Goal: Browse casually: Explore the website without a specific task or goal

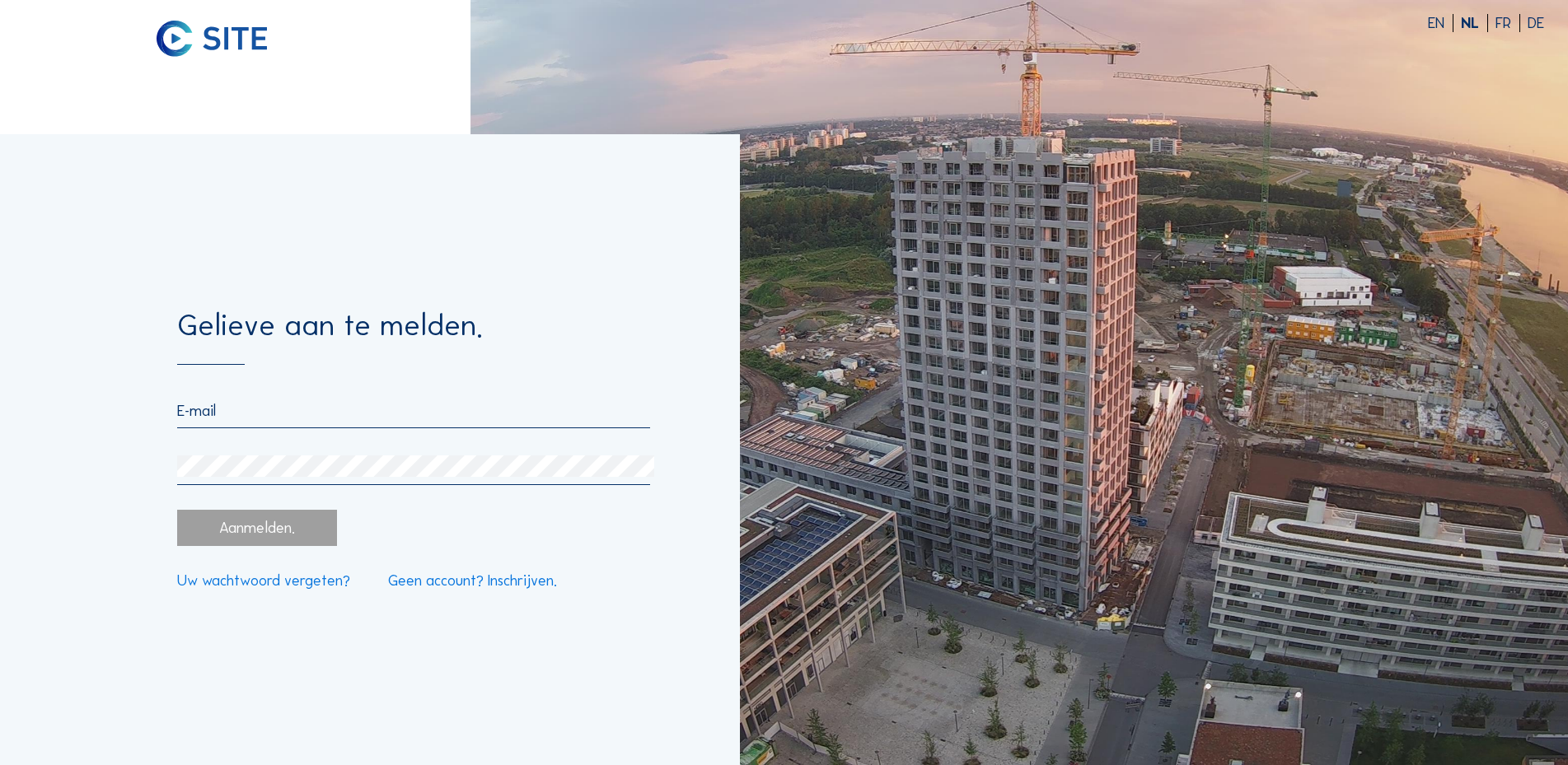
type input "[EMAIL_ADDRESS][DOMAIN_NAME]"
click at [280, 527] on div "Aanmelden." at bounding box center [257, 528] width 160 height 36
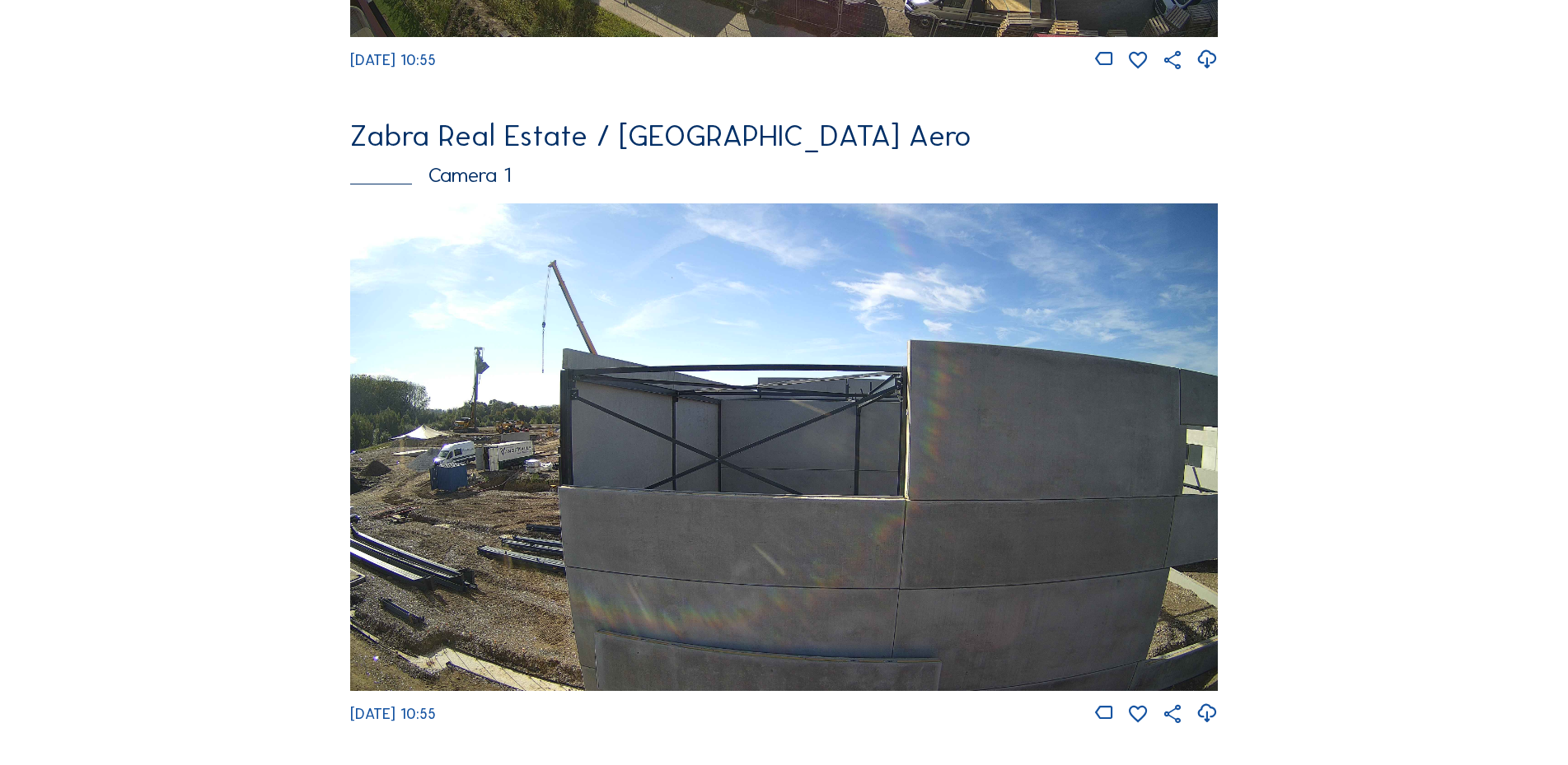
scroll to position [2115, 0]
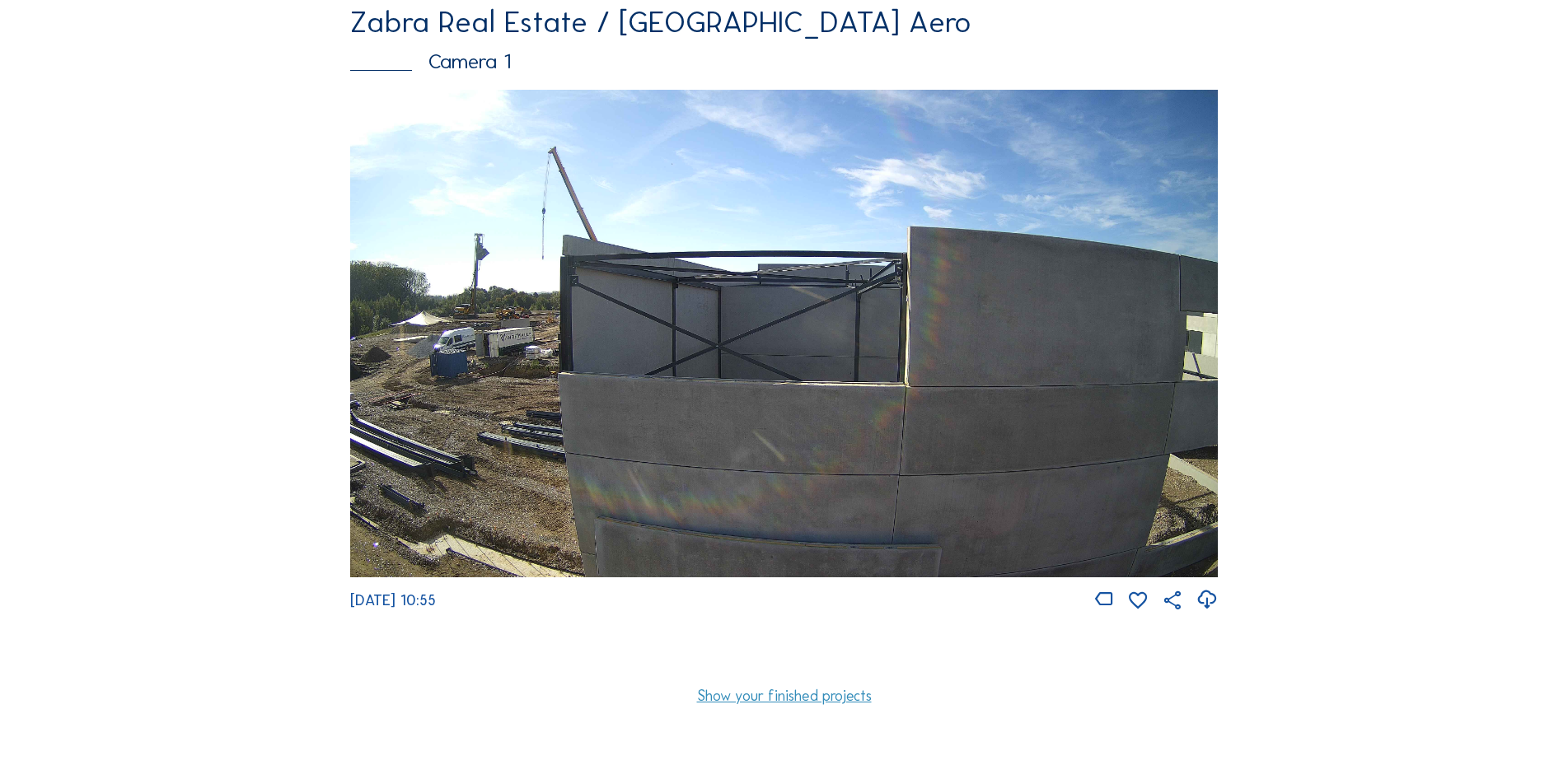
click at [759, 454] on img at bounding box center [783, 333] width 866 height 488
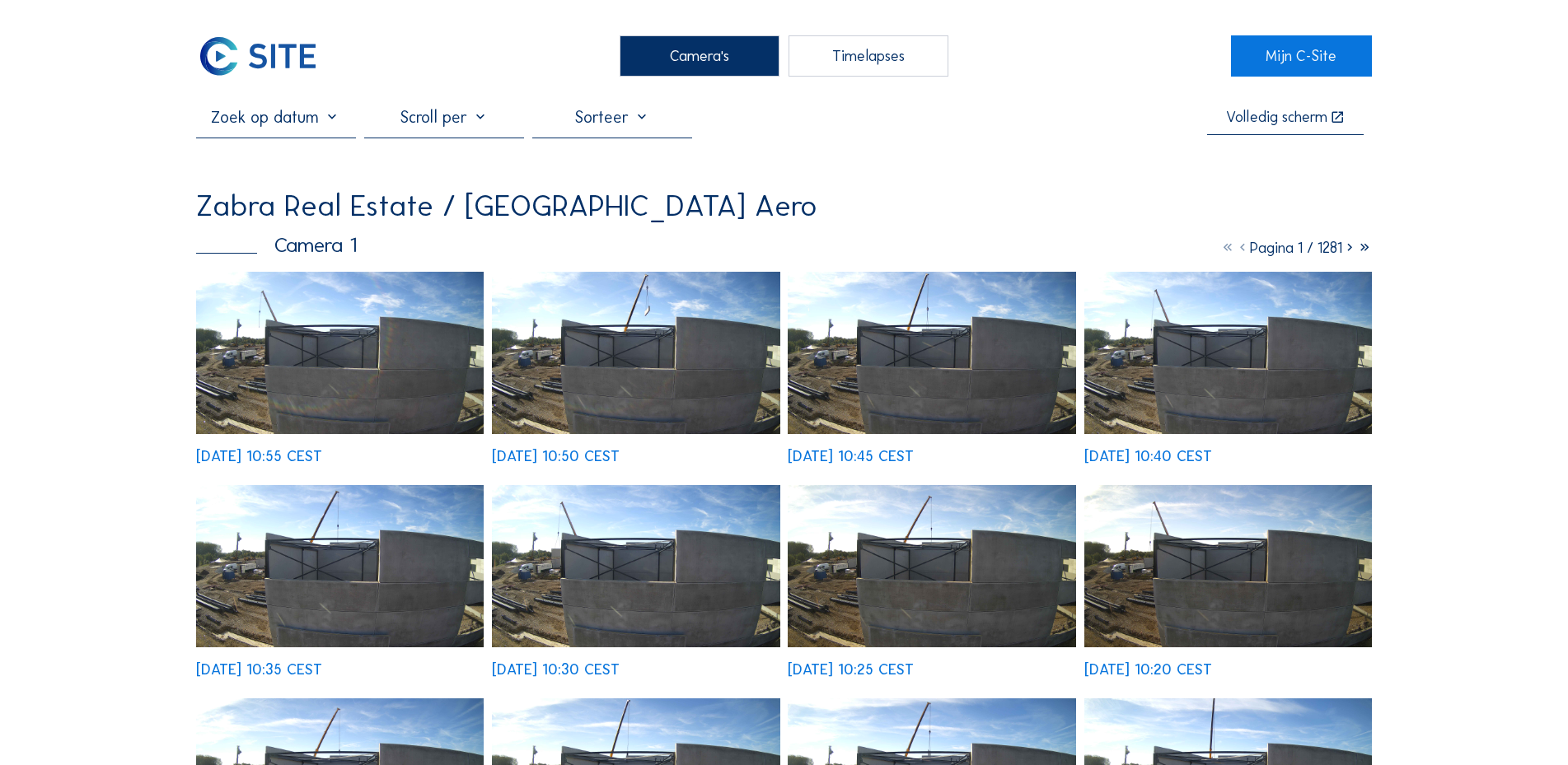
click at [368, 360] on img at bounding box center [340, 352] width 288 height 162
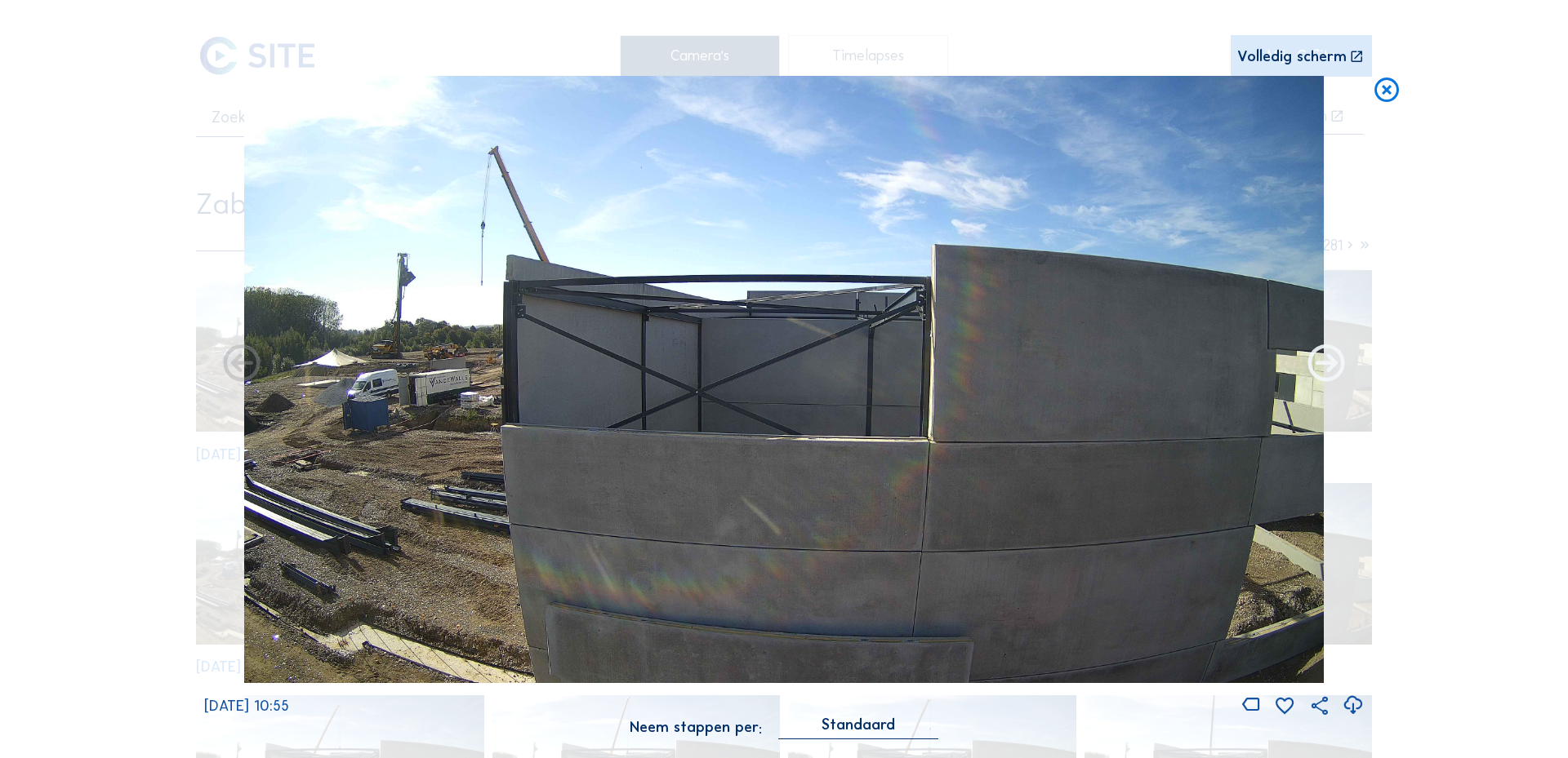
click at [1323, 370] on icon at bounding box center [1326, 364] width 44 height 45
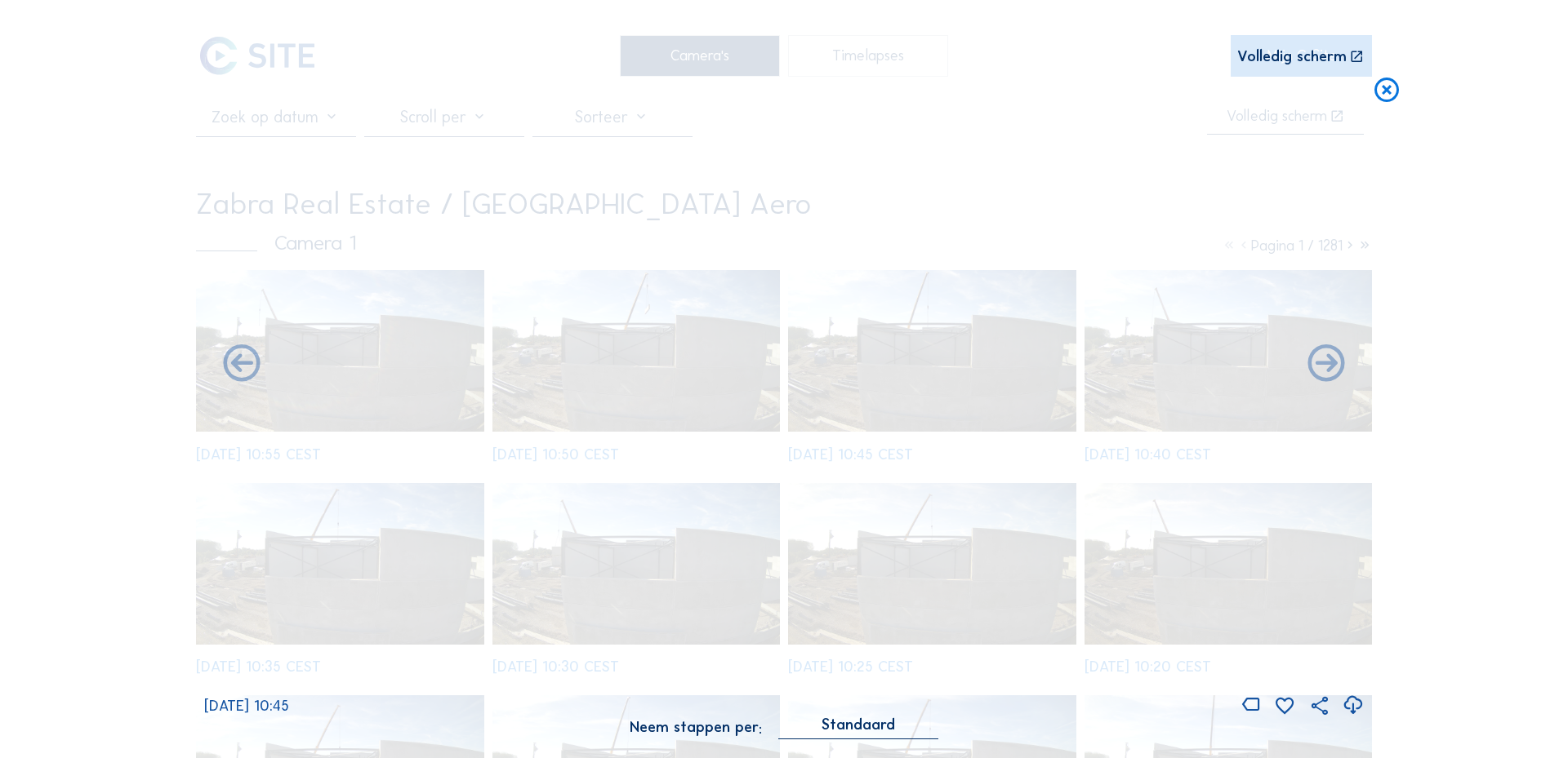
click at [1323, 370] on icon at bounding box center [1326, 364] width 44 height 45
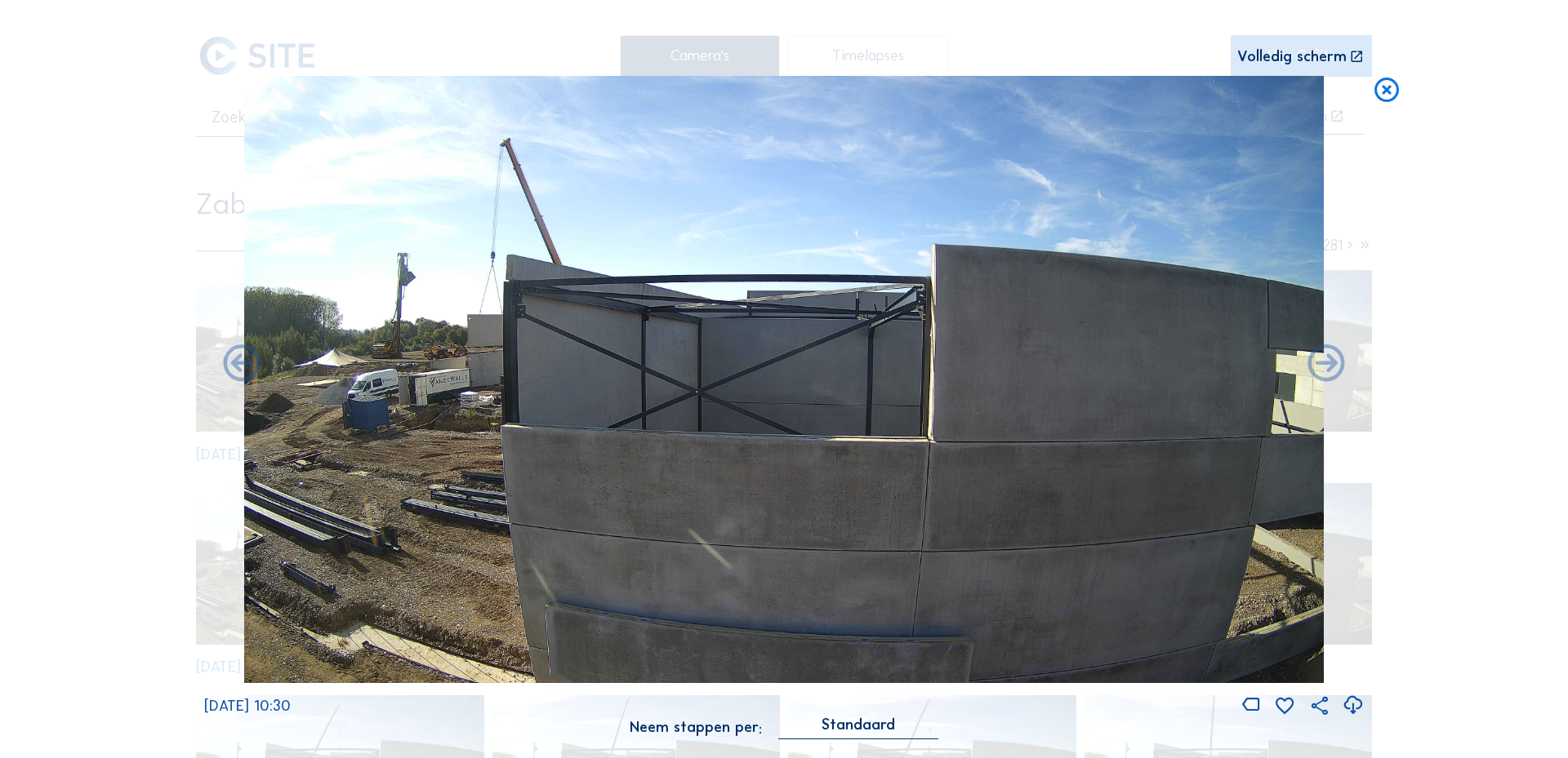
click at [1394, 91] on icon at bounding box center [1387, 91] width 30 height 30
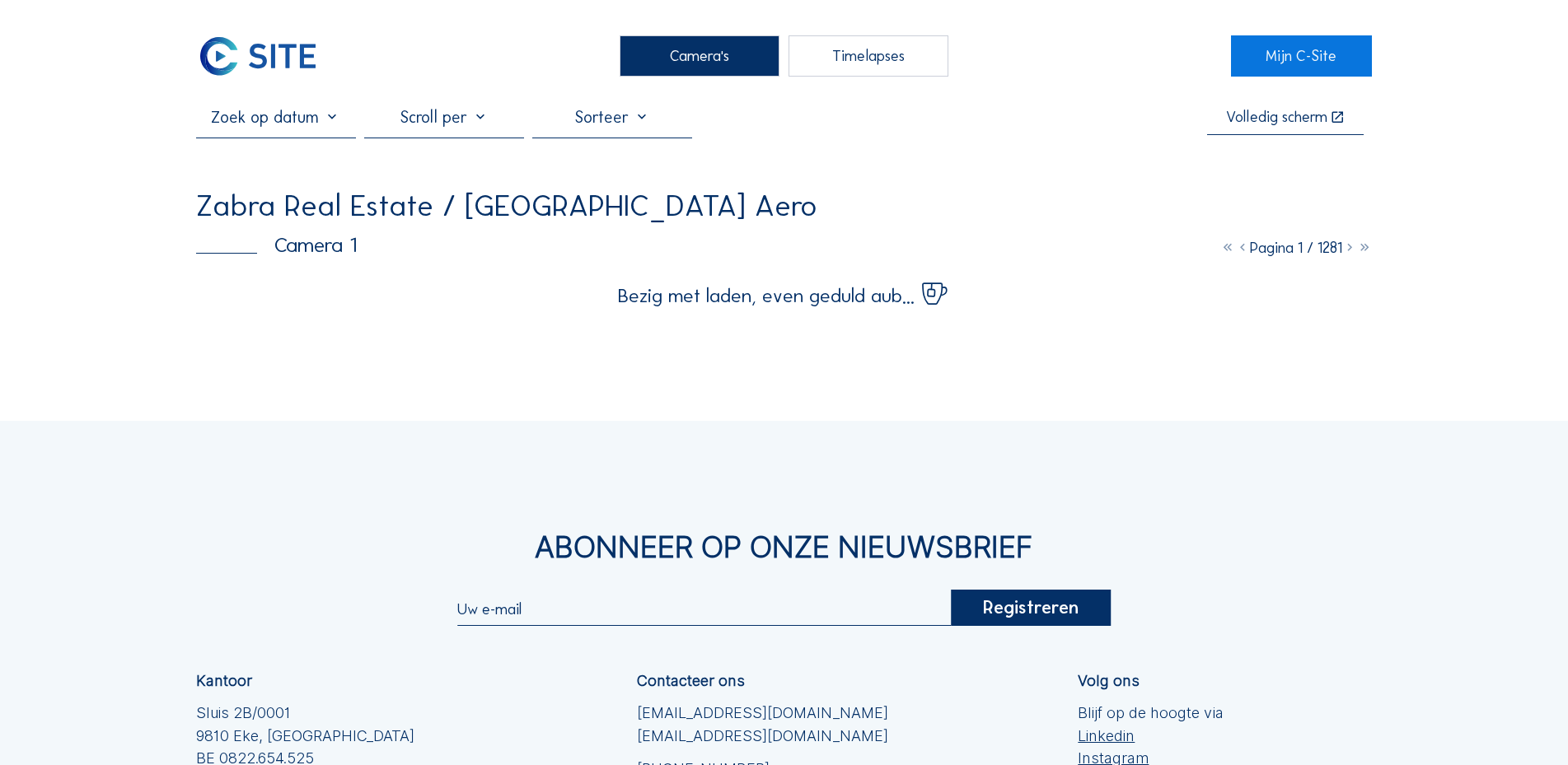
click at [1350, 253] on icon at bounding box center [1349, 248] width 14 height 18
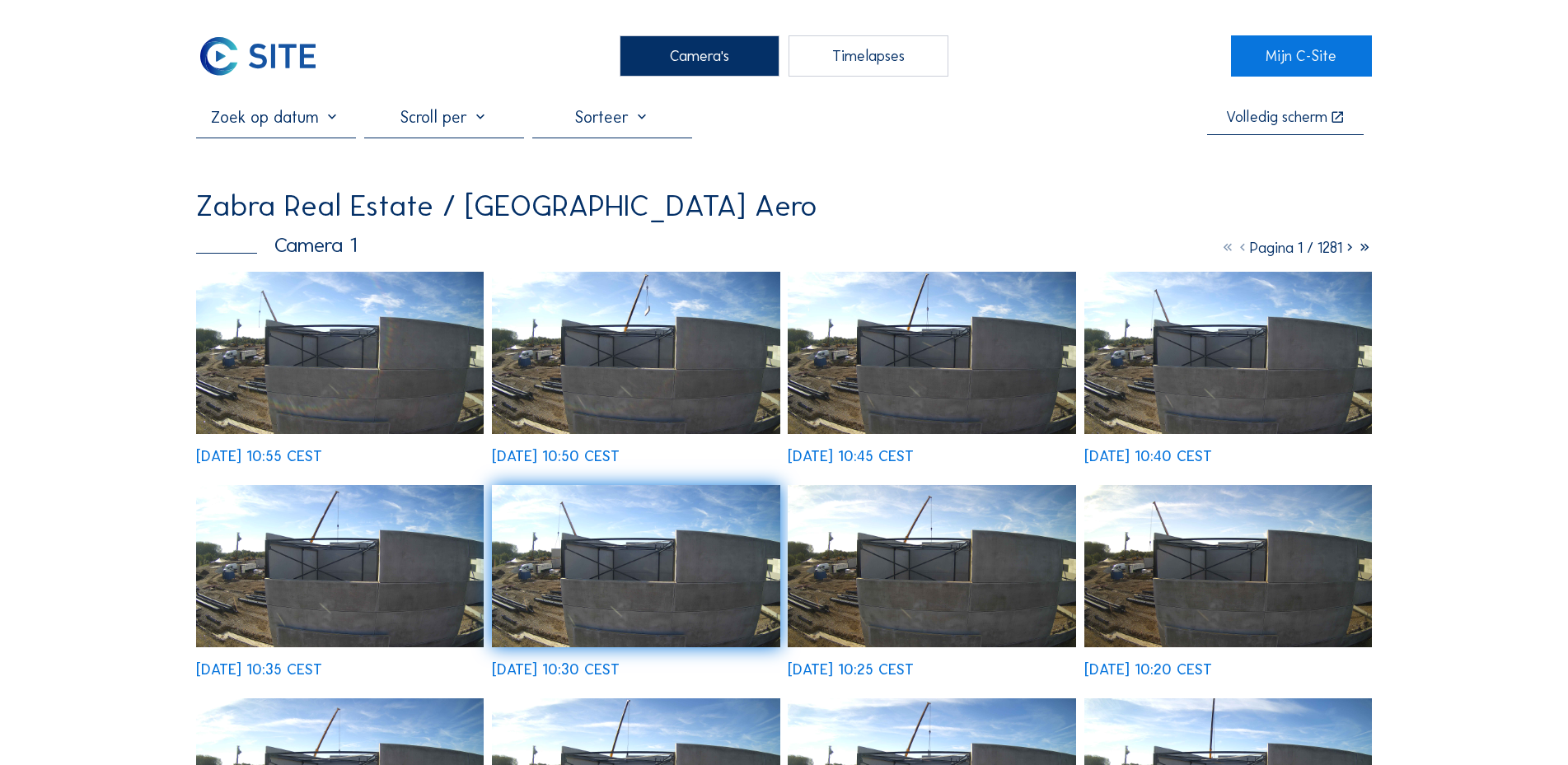
click at [1350, 253] on icon at bounding box center [1349, 248] width 14 height 18
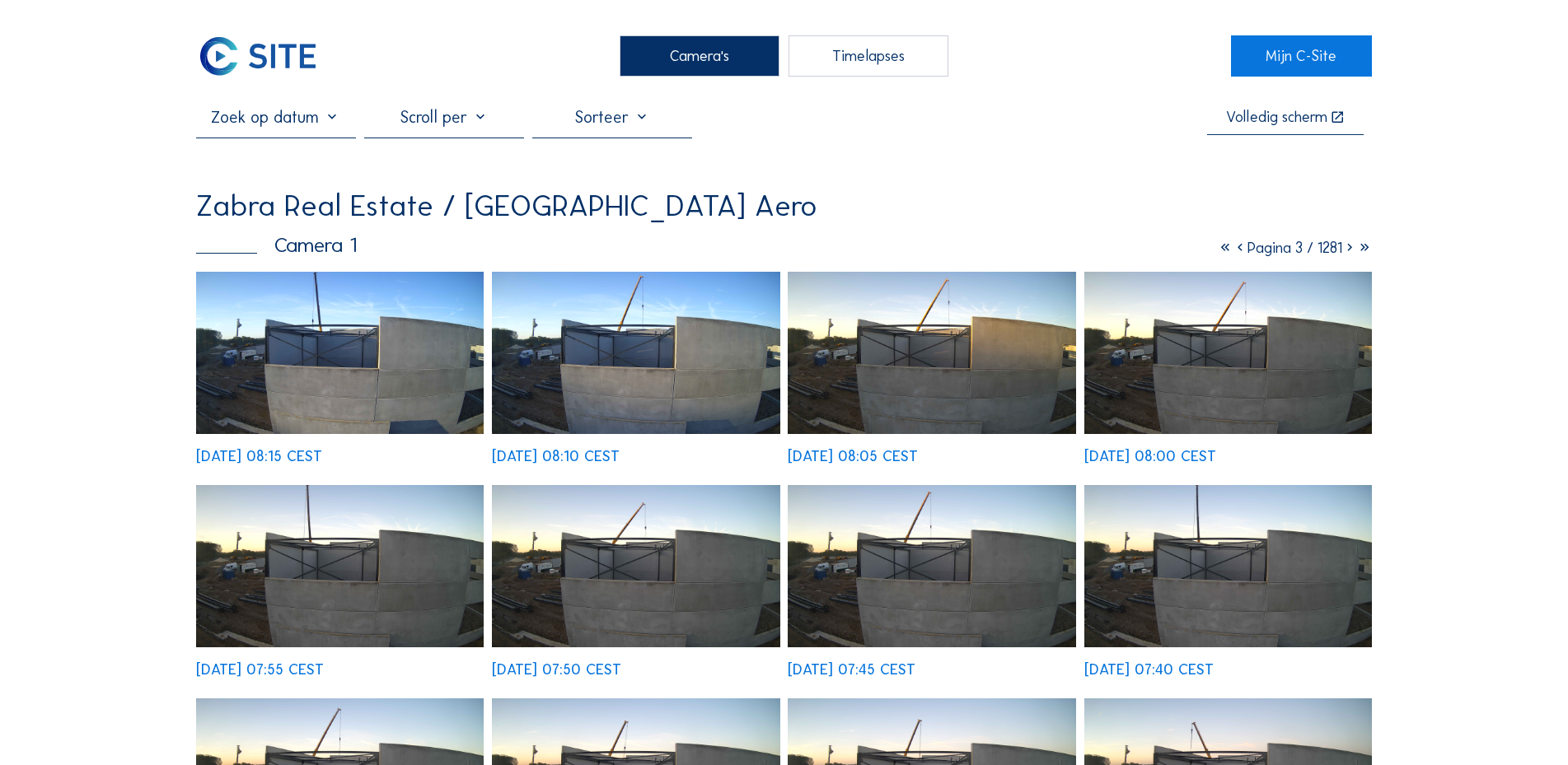
click at [1350, 253] on icon at bounding box center [1349, 248] width 14 height 18
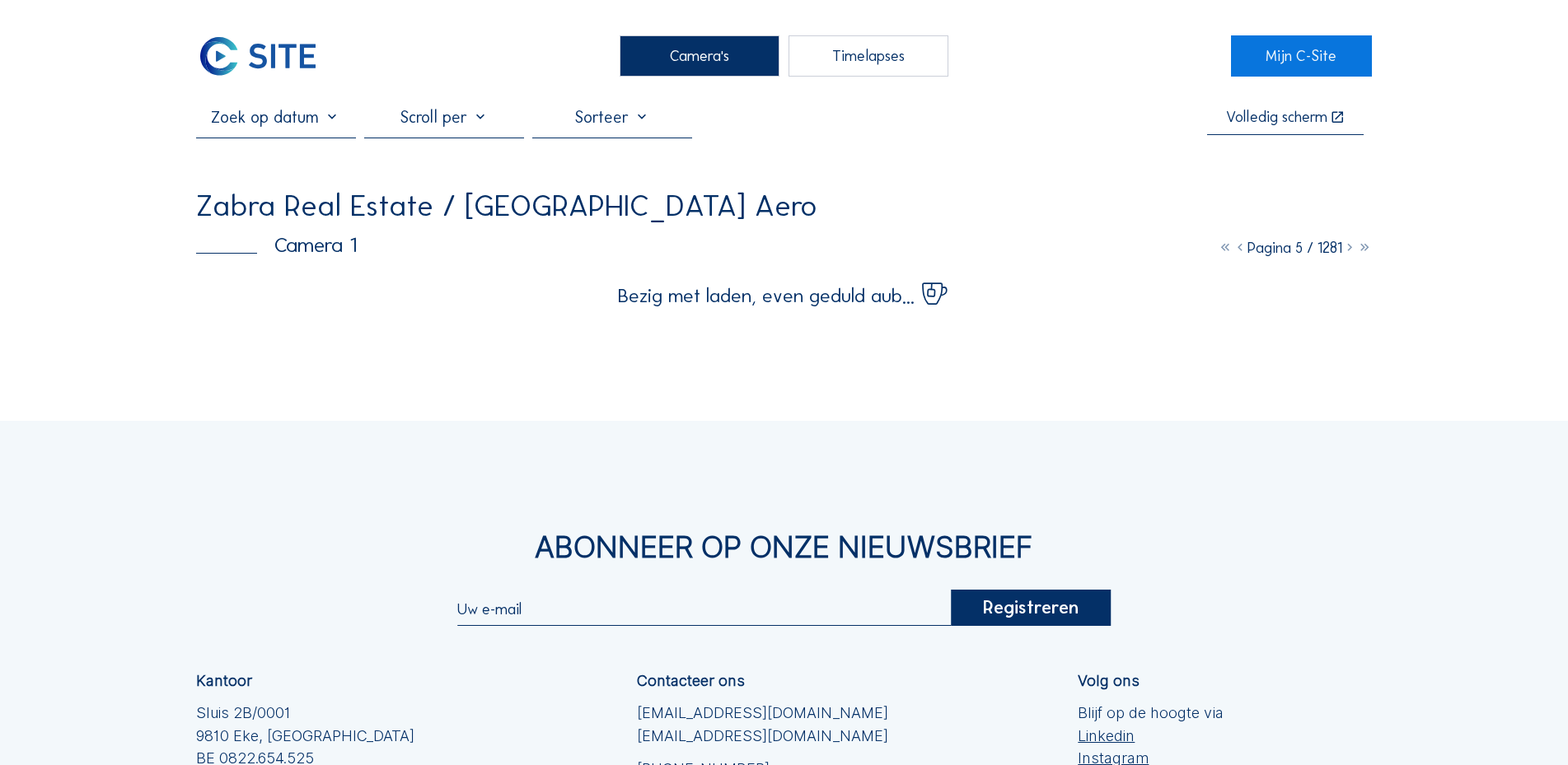
click at [1504, 275] on div "Camera's Timelapses Mijn C-Site Volledig scherm Zabra Real Estate / Charleroi A…" at bounding box center [784, 513] width 1568 height 1027
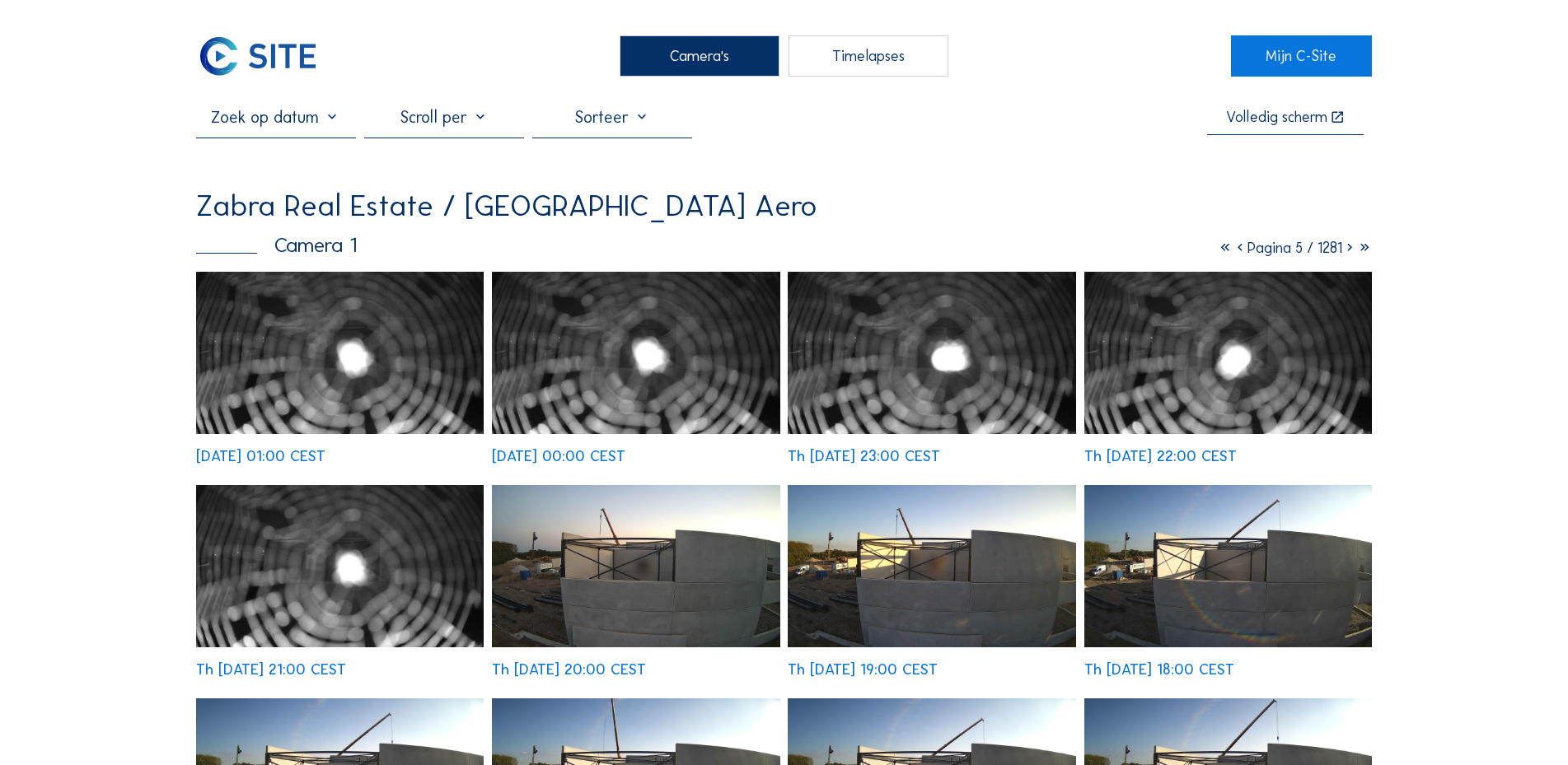
click at [1347, 250] on icon at bounding box center [1349, 248] width 14 height 18
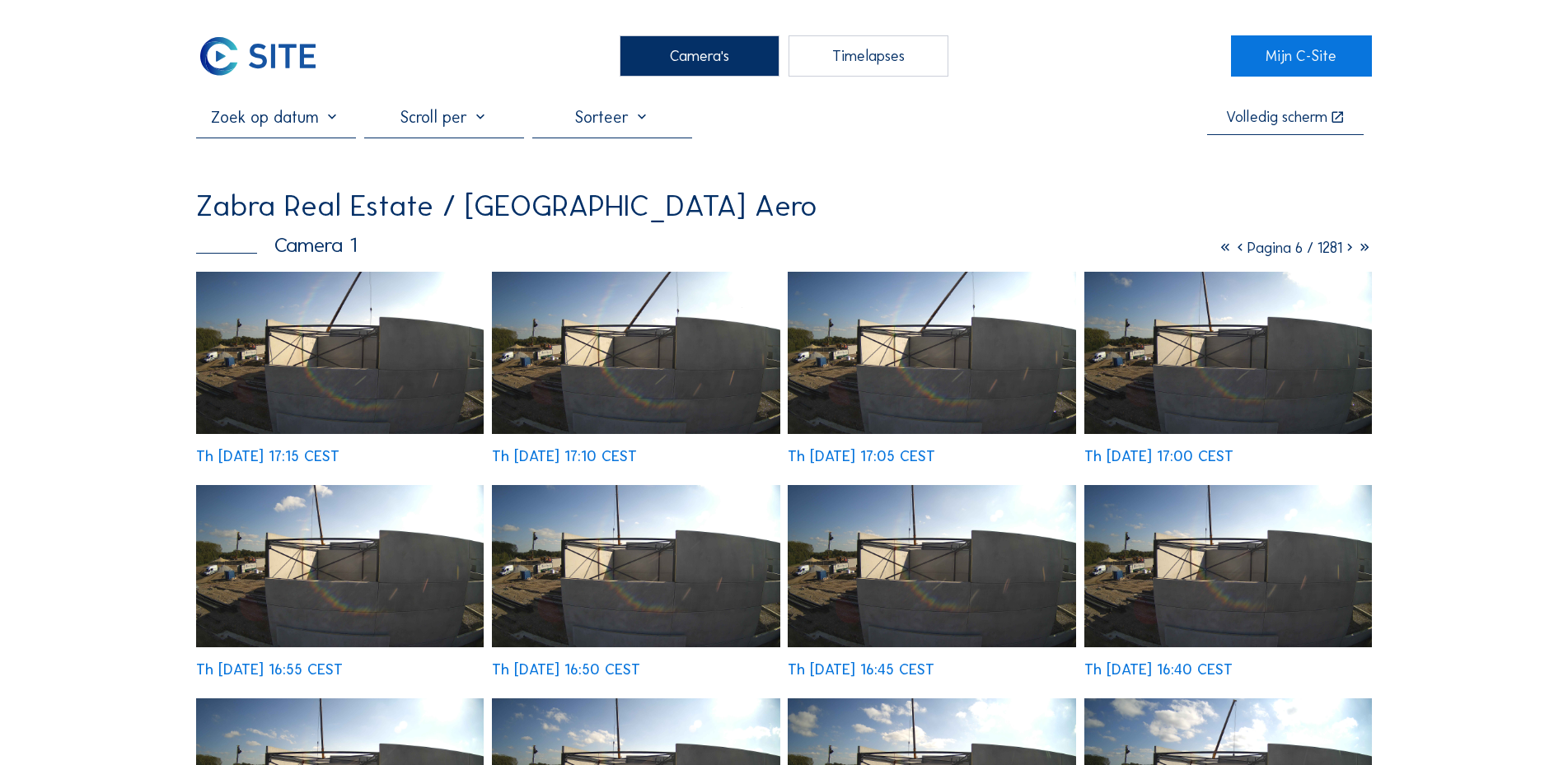
click at [1347, 250] on icon at bounding box center [1349, 248] width 14 height 18
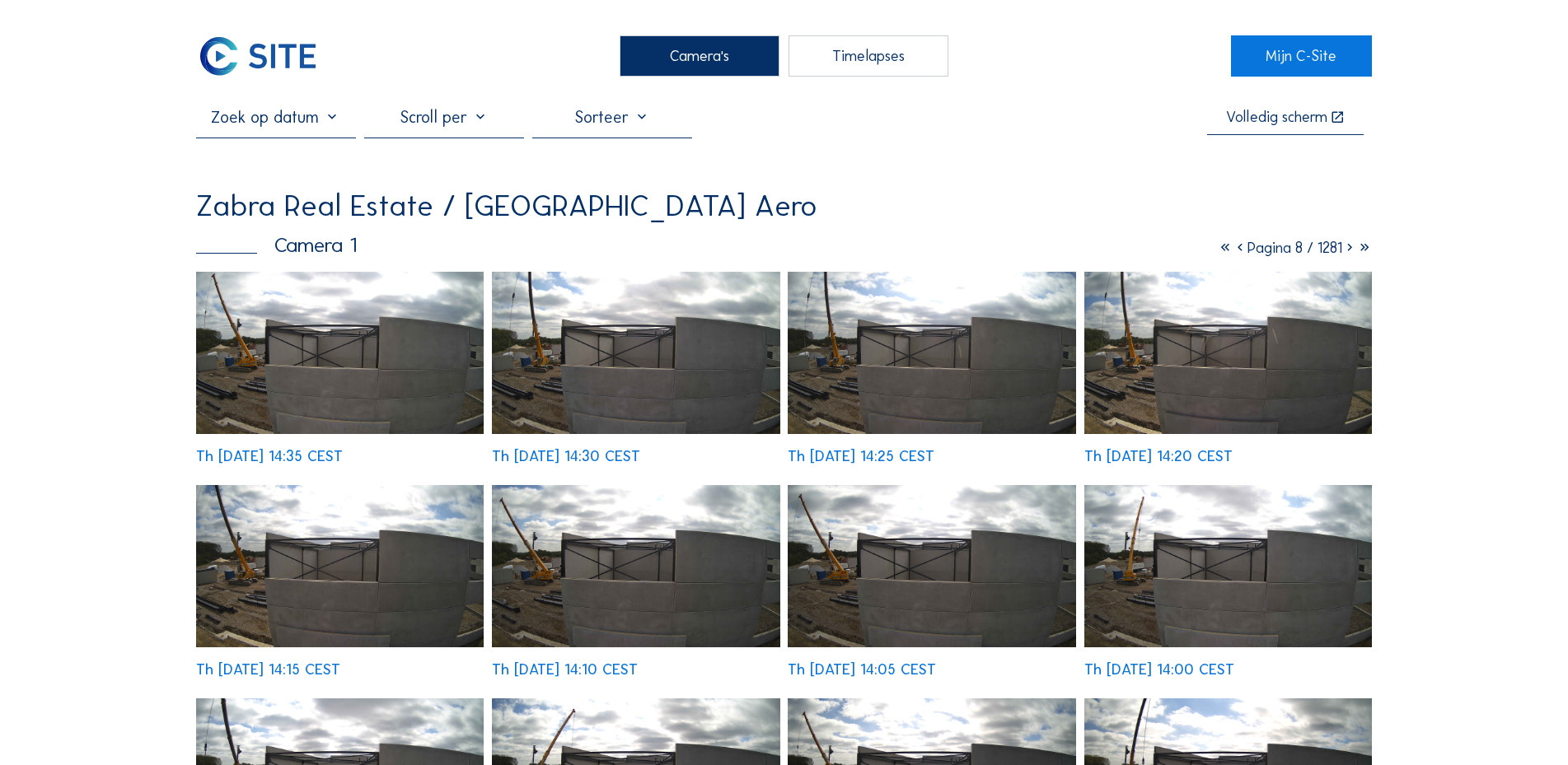
click at [1347, 250] on icon at bounding box center [1349, 248] width 14 height 18
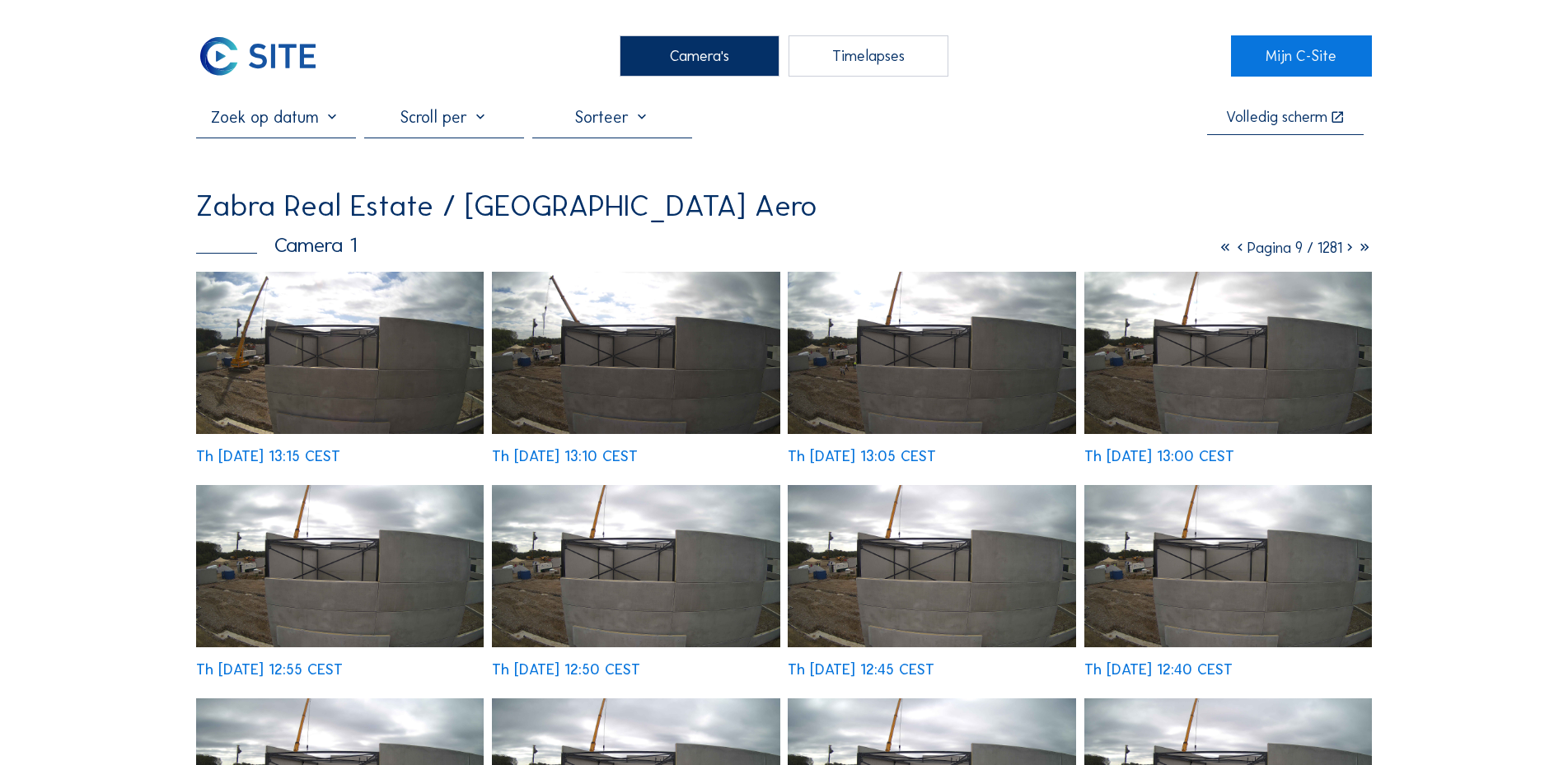
click at [279, 376] on img at bounding box center [340, 352] width 288 height 162
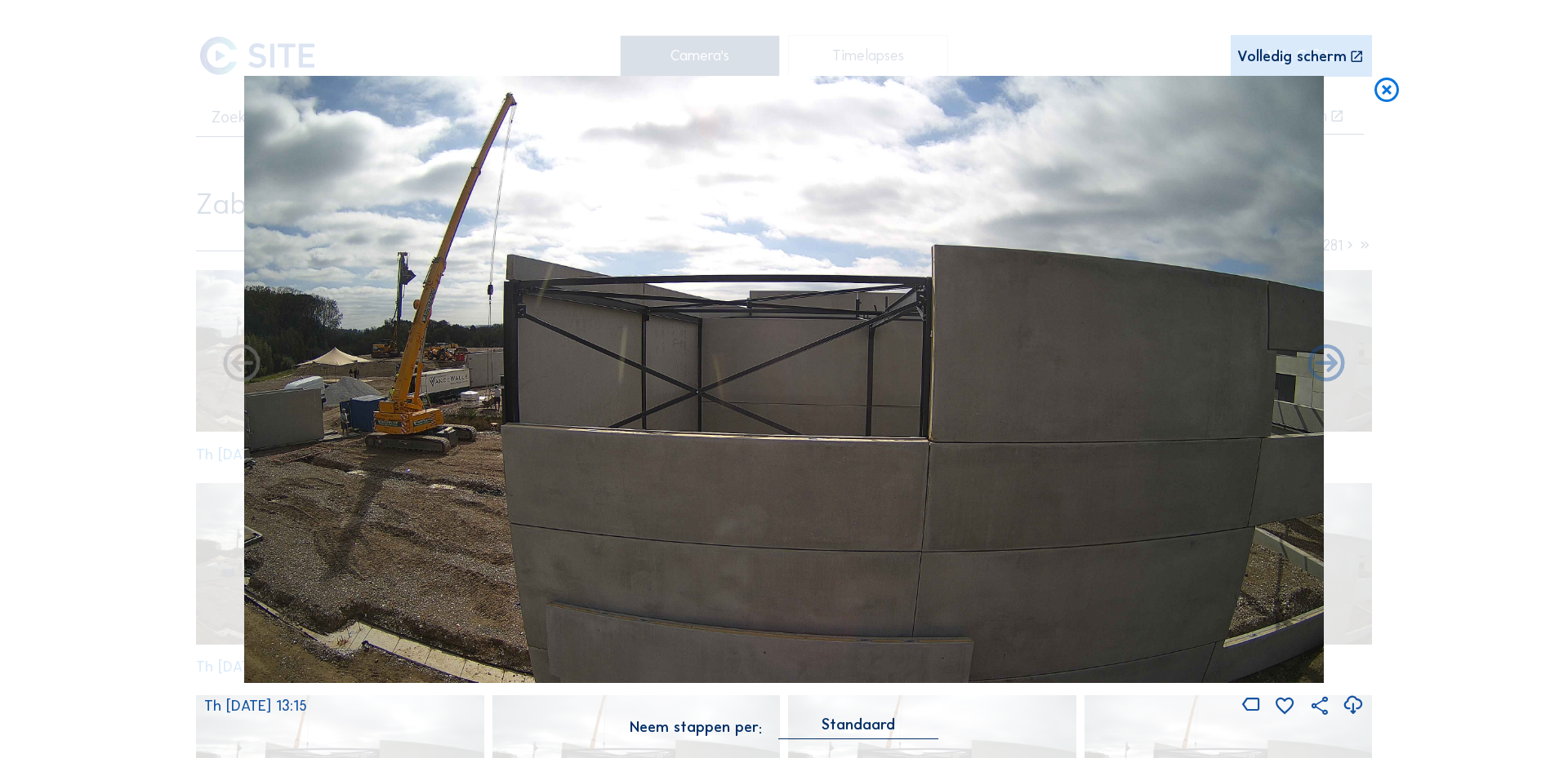
click at [1476, 221] on div "Scroll om door de tijd te reizen | Druk op de 'Alt'-knop + scroll om te Zoomen …" at bounding box center [784, 379] width 1568 height 758
click at [1379, 94] on icon at bounding box center [1387, 91] width 30 height 30
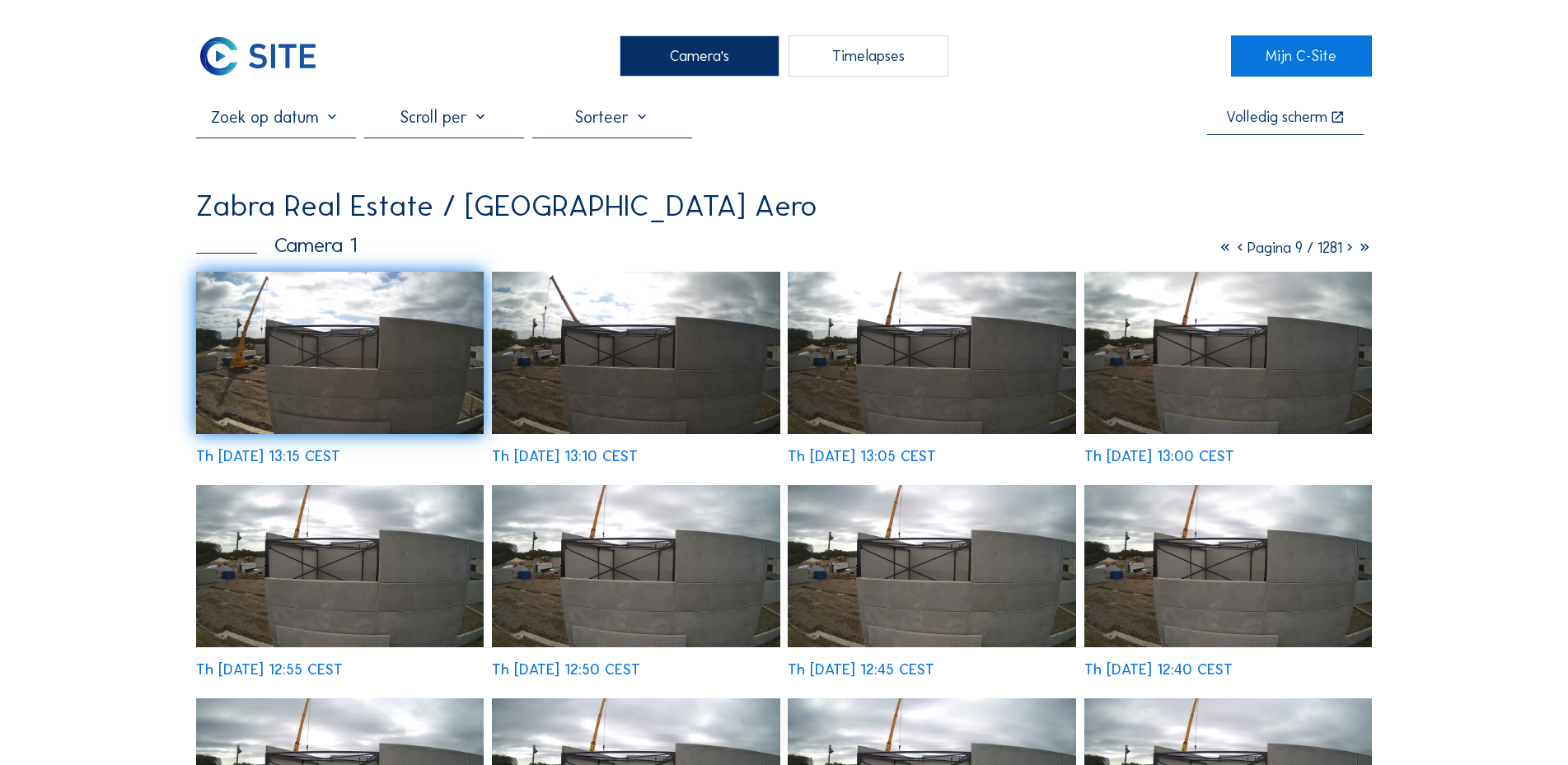
click at [1350, 254] on icon at bounding box center [1349, 248] width 14 height 18
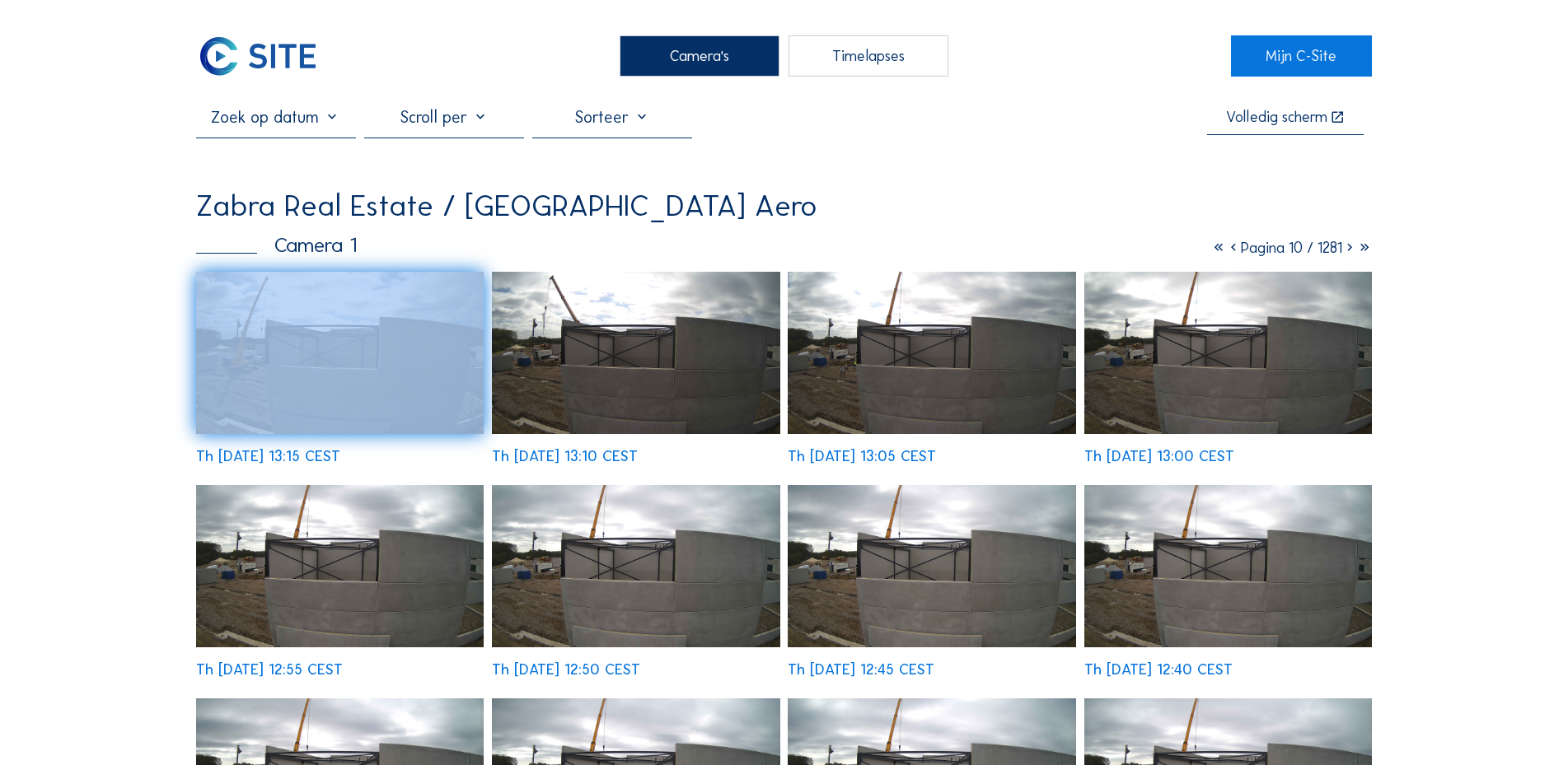
click at [1350, 254] on icon at bounding box center [1349, 248] width 14 height 18
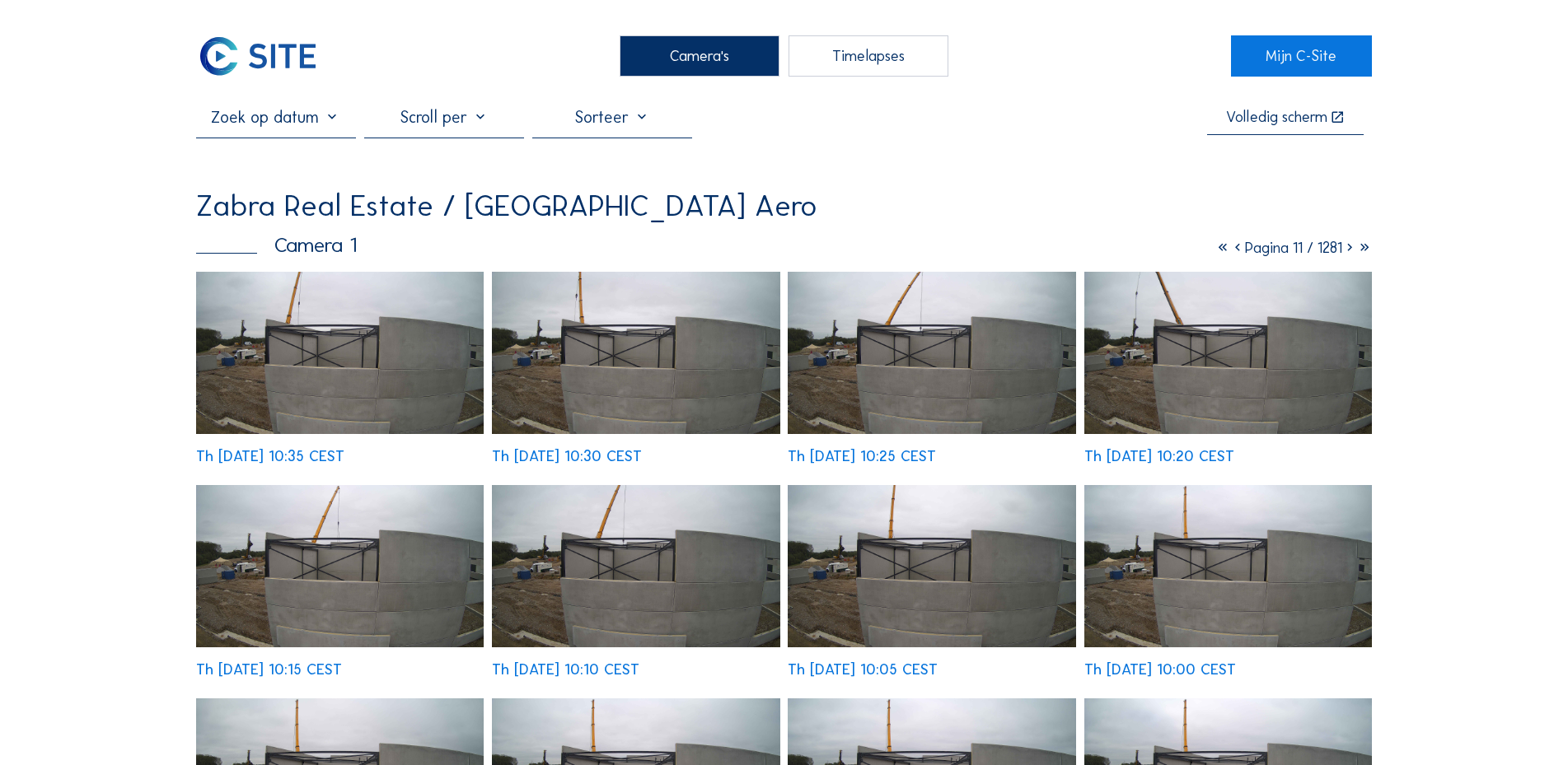
click at [306, 380] on img at bounding box center [340, 352] width 288 height 162
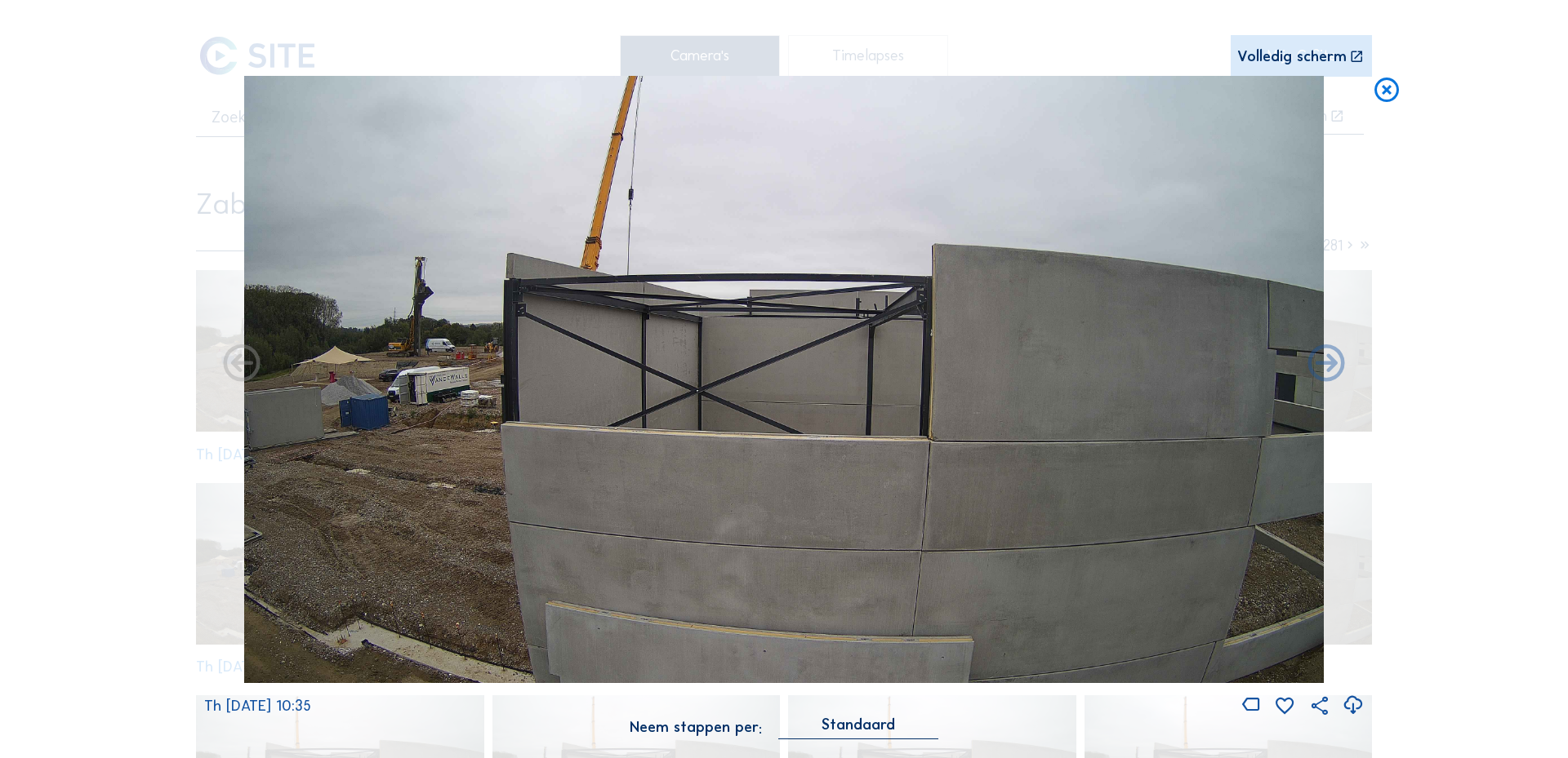
click at [1445, 244] on div "Scroll om door de tijd te reizen | Druk op de 'Alt'-knop + scroll om te Zoomen …" at bounding box center [784, 379] width 1568 height 758
click at [1385, 101] on icon at bounding box center [1387, 91] width 30 height 30
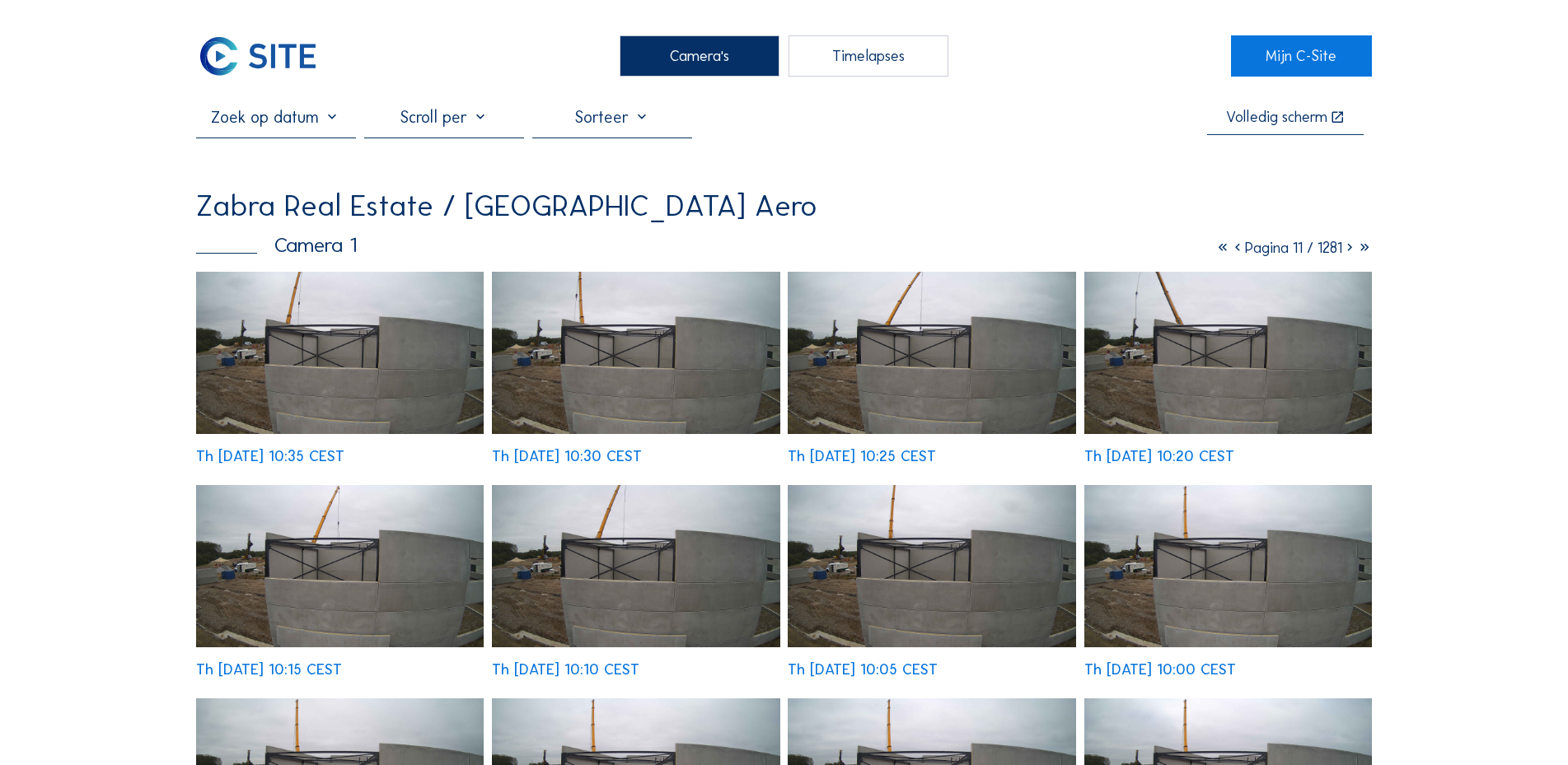
click at [1230, 254] on icon at bounding box center [1238, 248] width 14 height 18
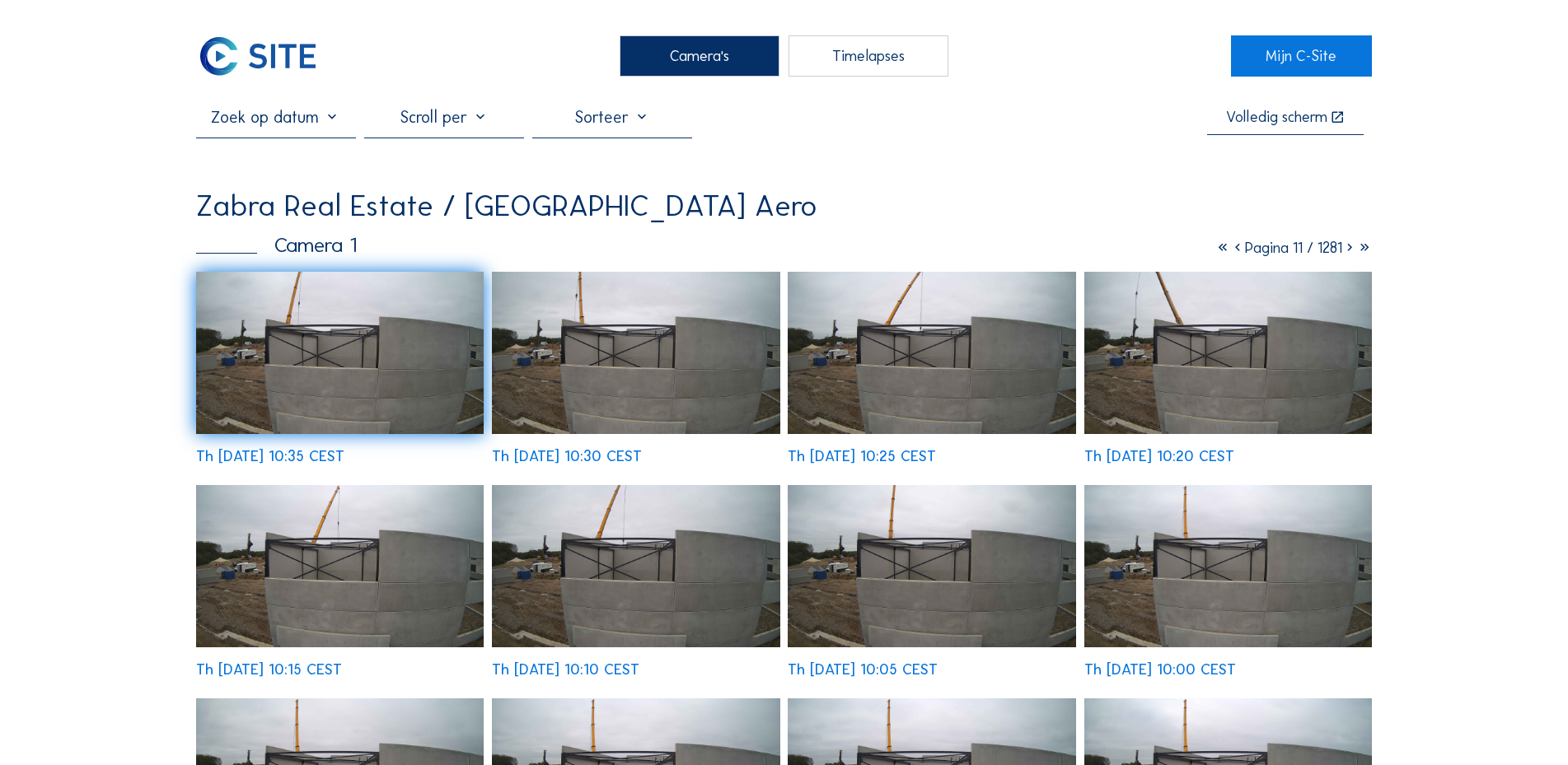
click at [1230, 256] on icon at bounding box center [1238, 248] width 14 height 18
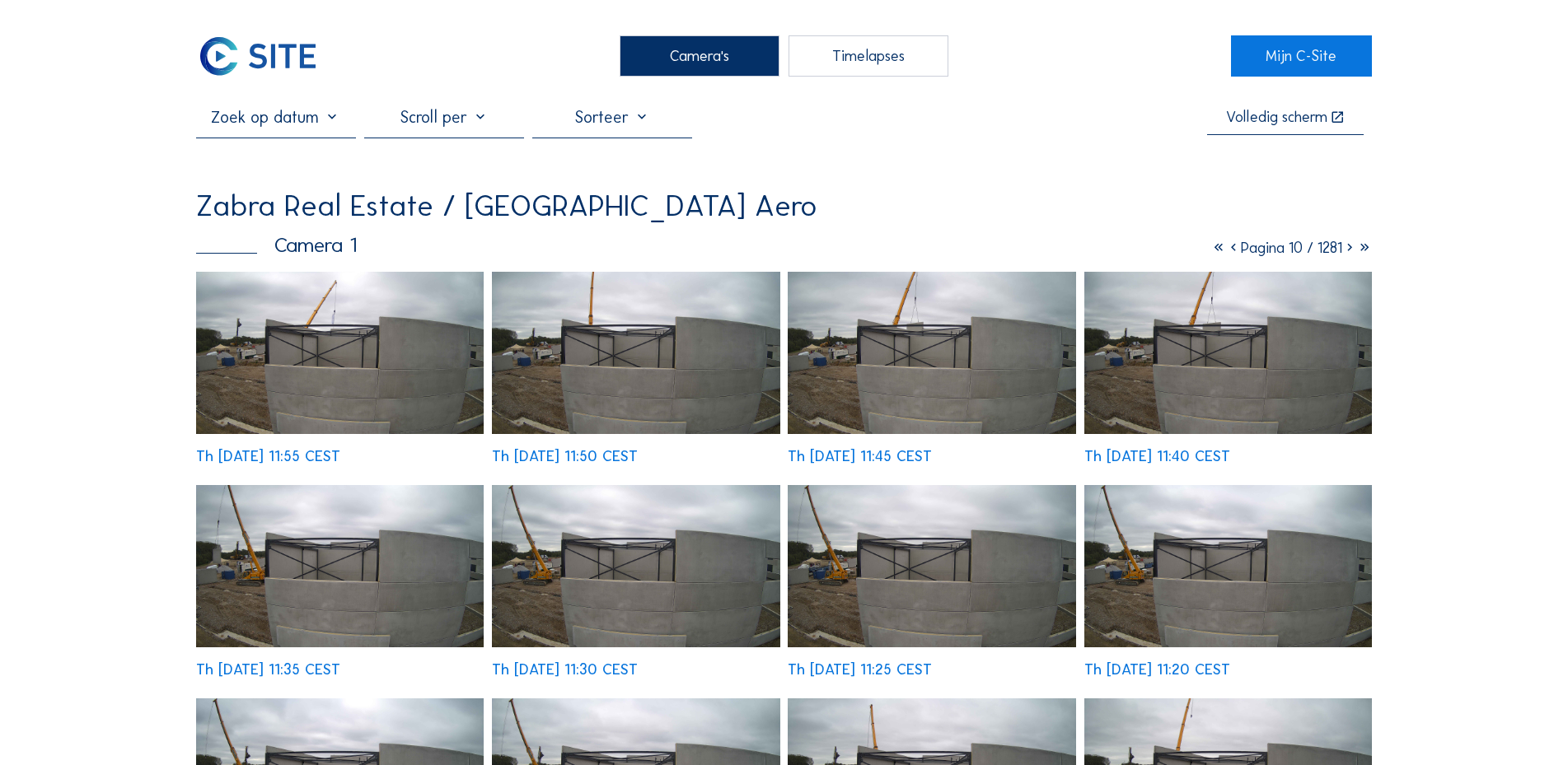
click at [644, 610] on img at bounding box center [636, 566] width 288 height 162
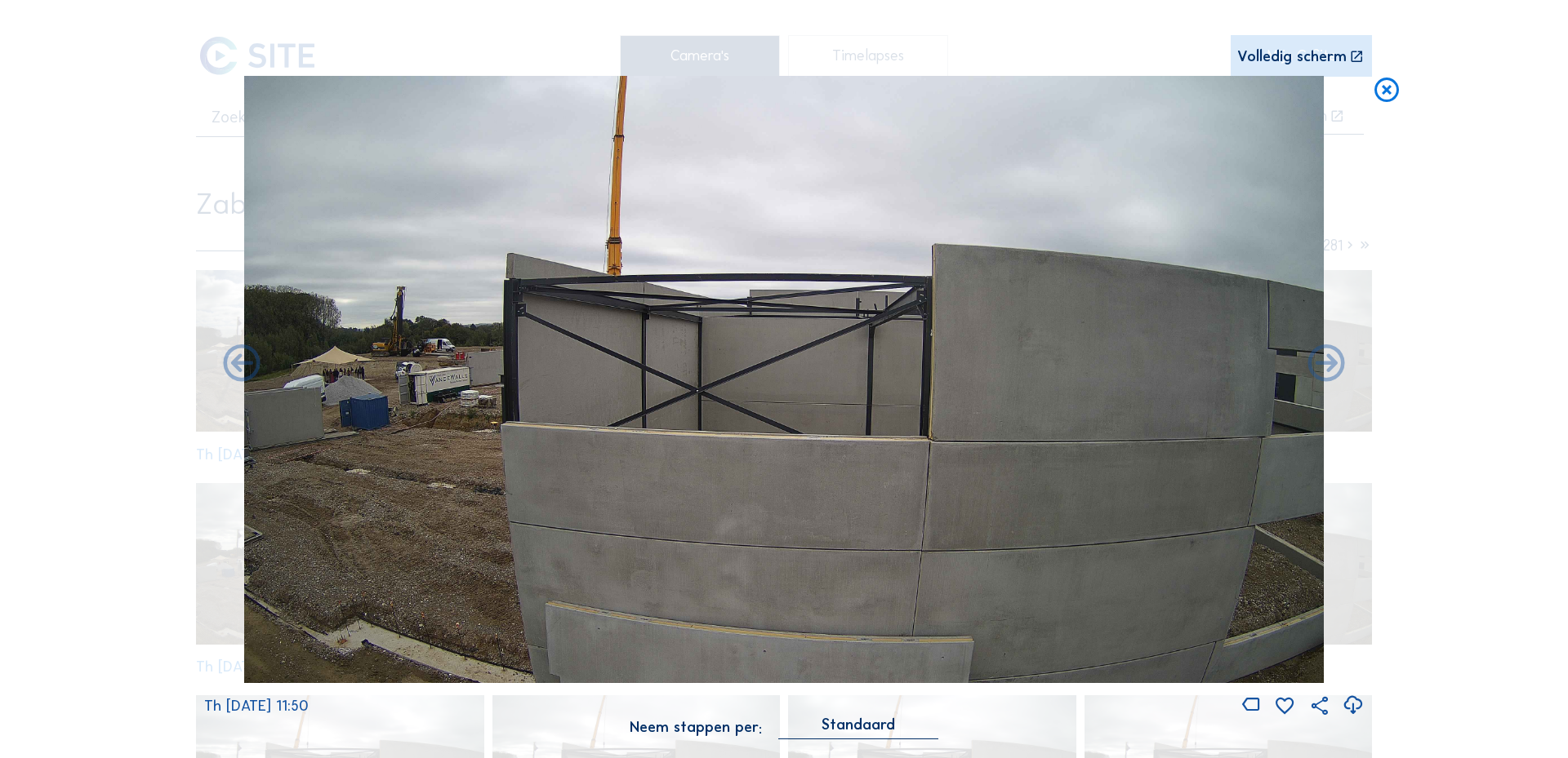
click at [1462, 332] on div "Scroll om door de tijd te reizen | Druk op de 'Alt'-knop + scroll om te Zoomen …" at bounding box center [784, 379] width 1568 height 758
click at [1388, 90] on icon at bounding box center [1387, 91] width 30 height 30
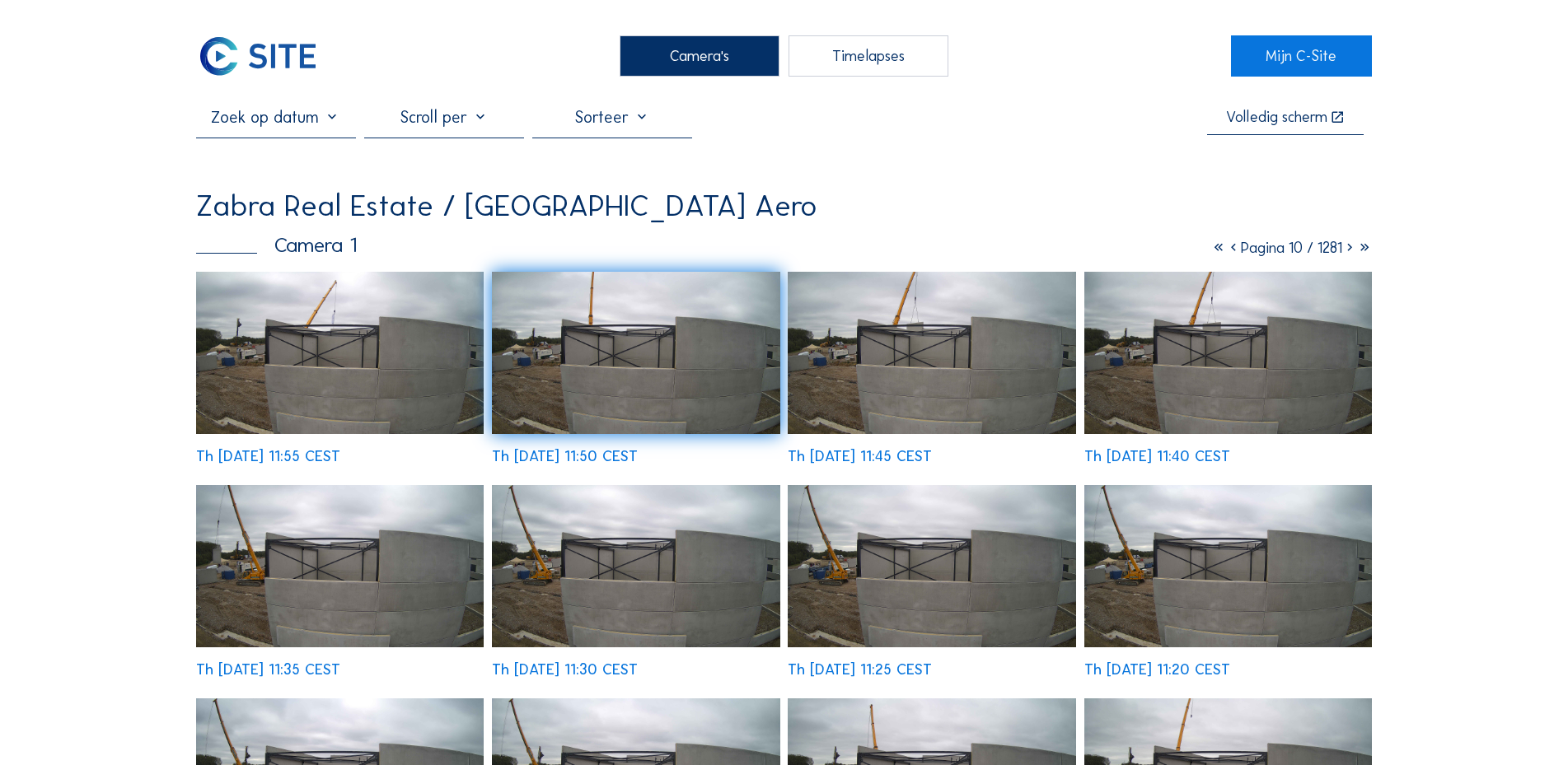
click at [338, 363] on img at bounding box center [340, 352] width 288 height 162
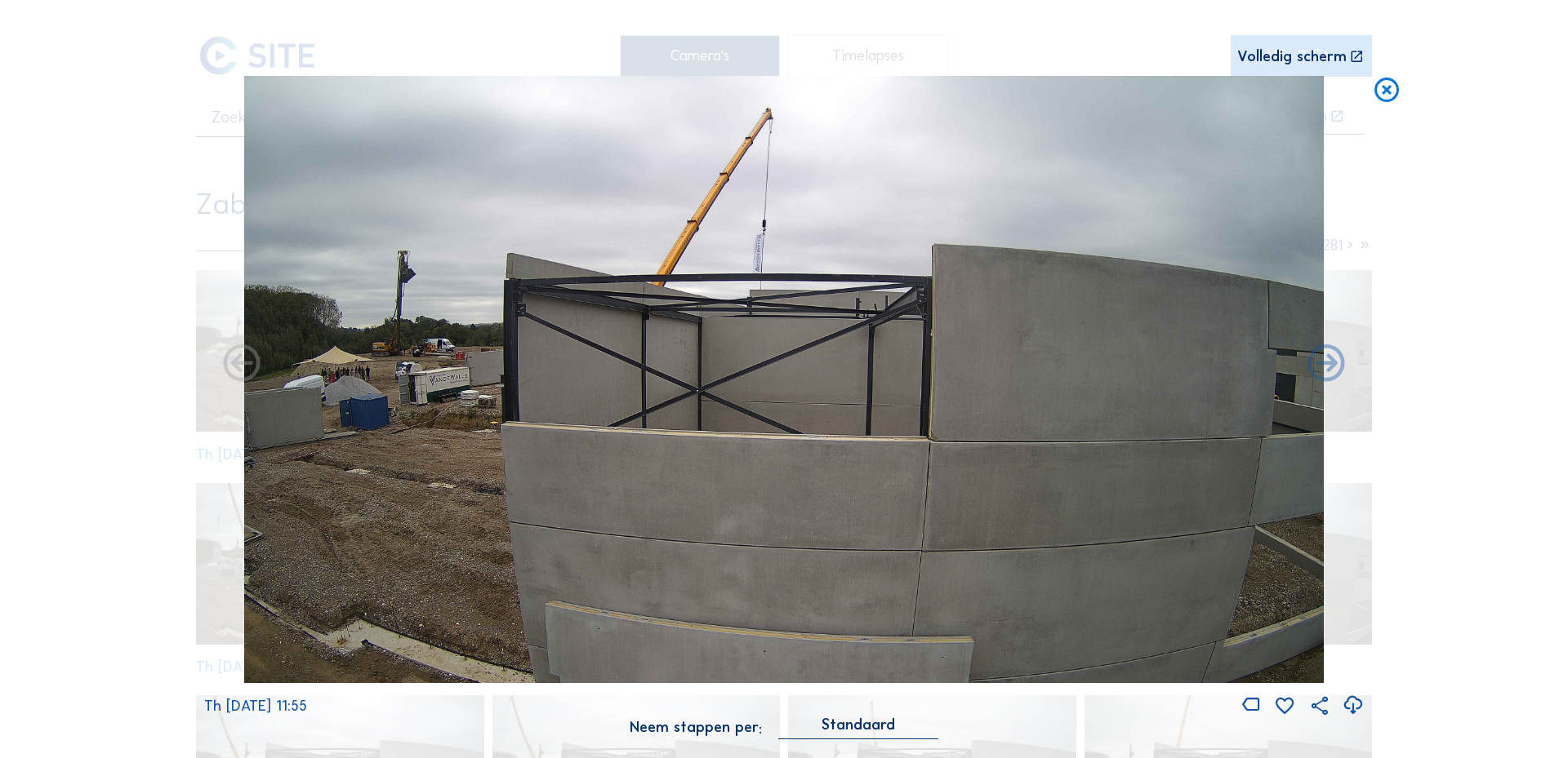
click at [1385, 98] on icon at bounding box center [1387, 91] width 30 height 30
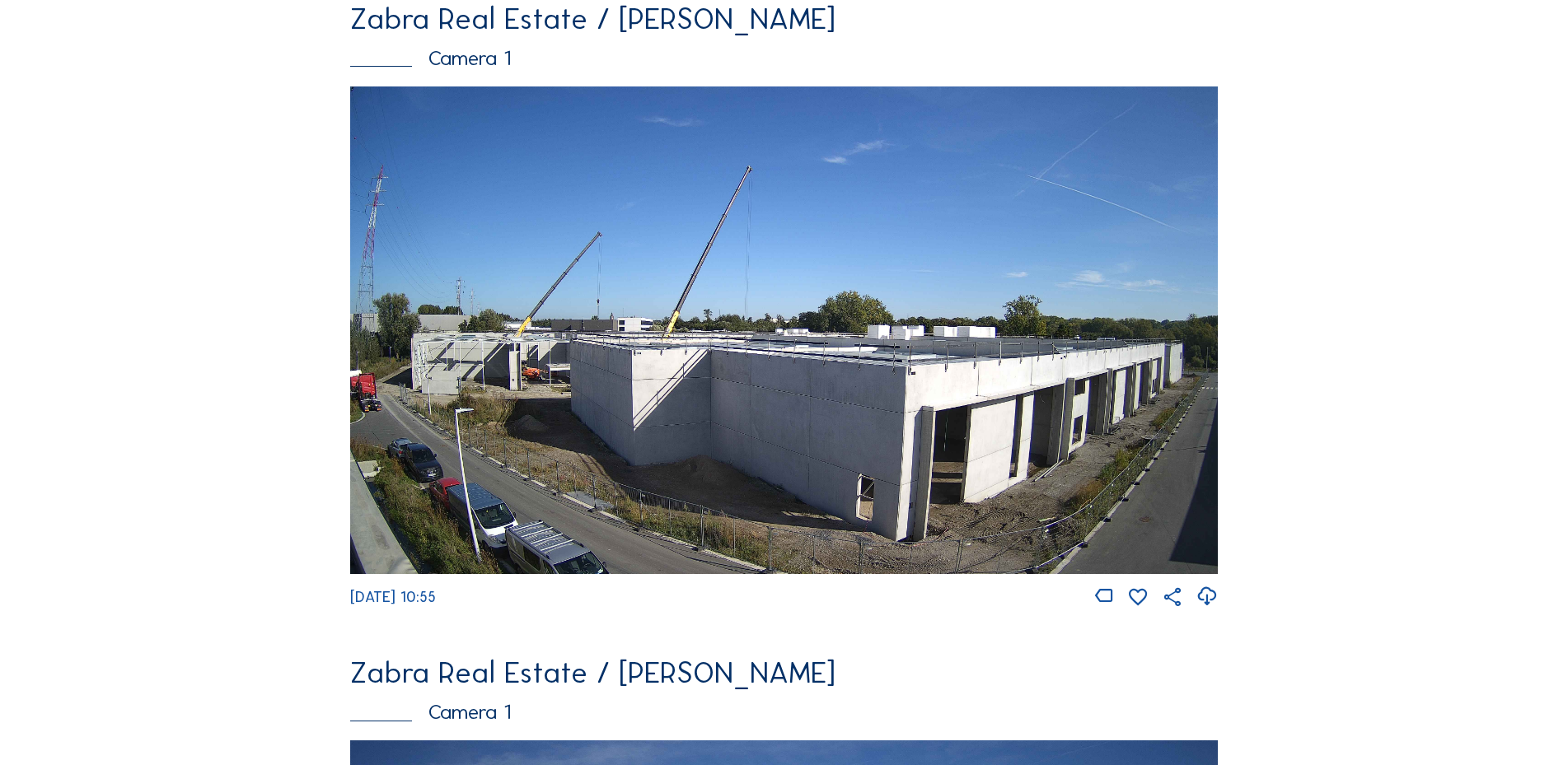
scroll to position [192, 0]
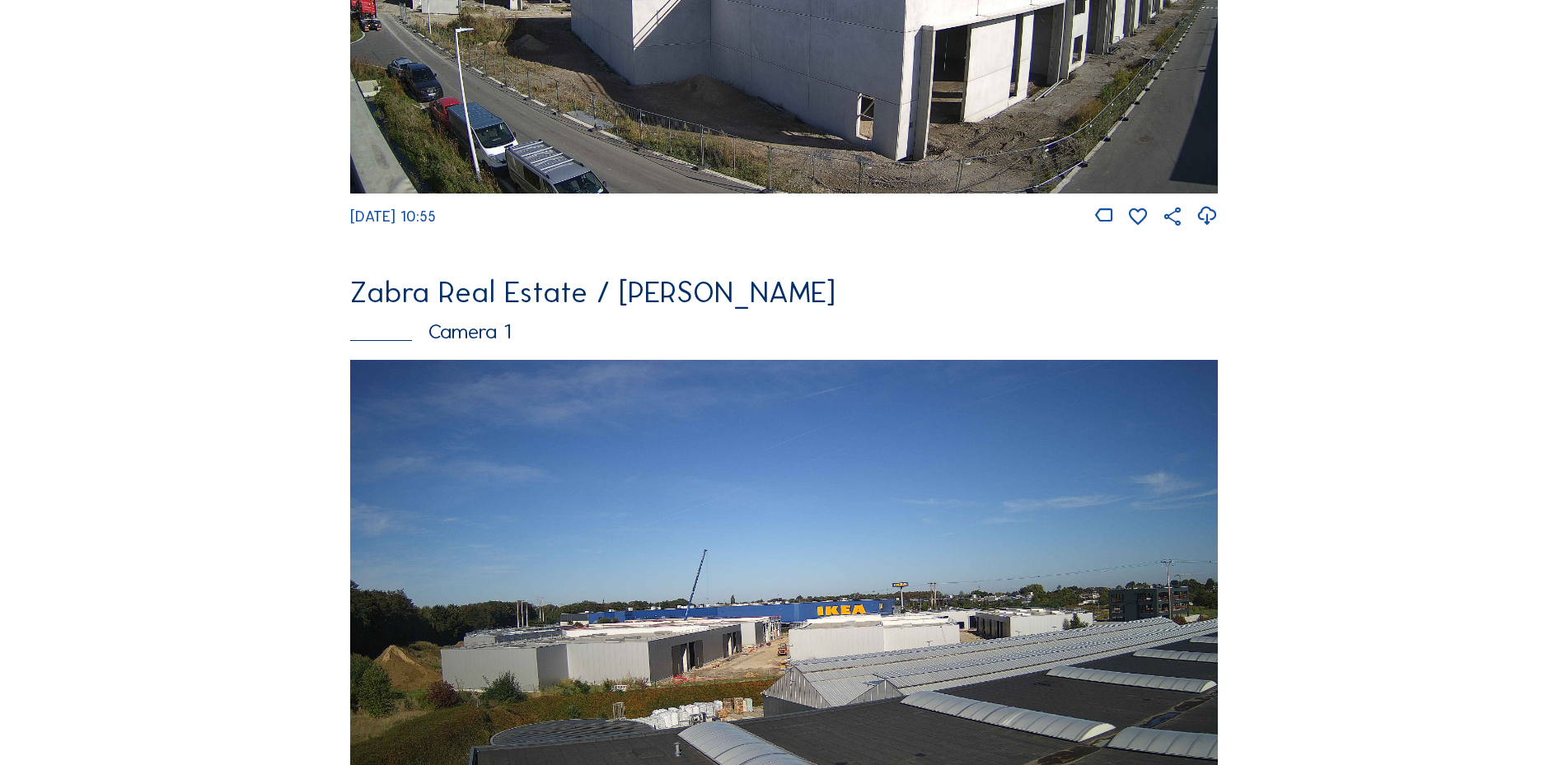
scroll to position [769, 0]
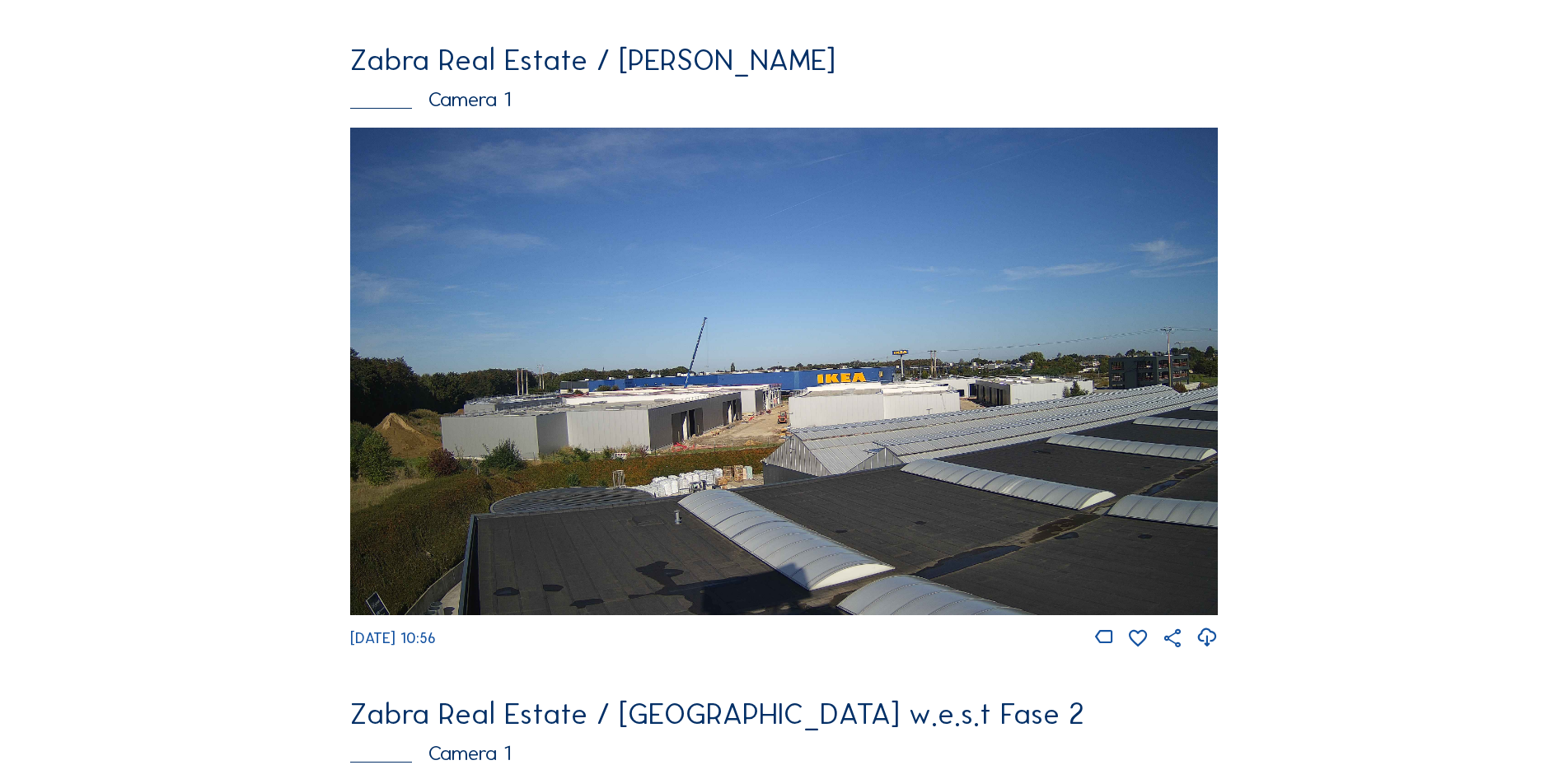
click at [203, 426] on div "Feed Fotoshow Kaart Zoeken Volledig scherm Zabra Real Estate / [PERSON_NAME] Ca…" at bounding box center [784, 693] width 1176 height 2711
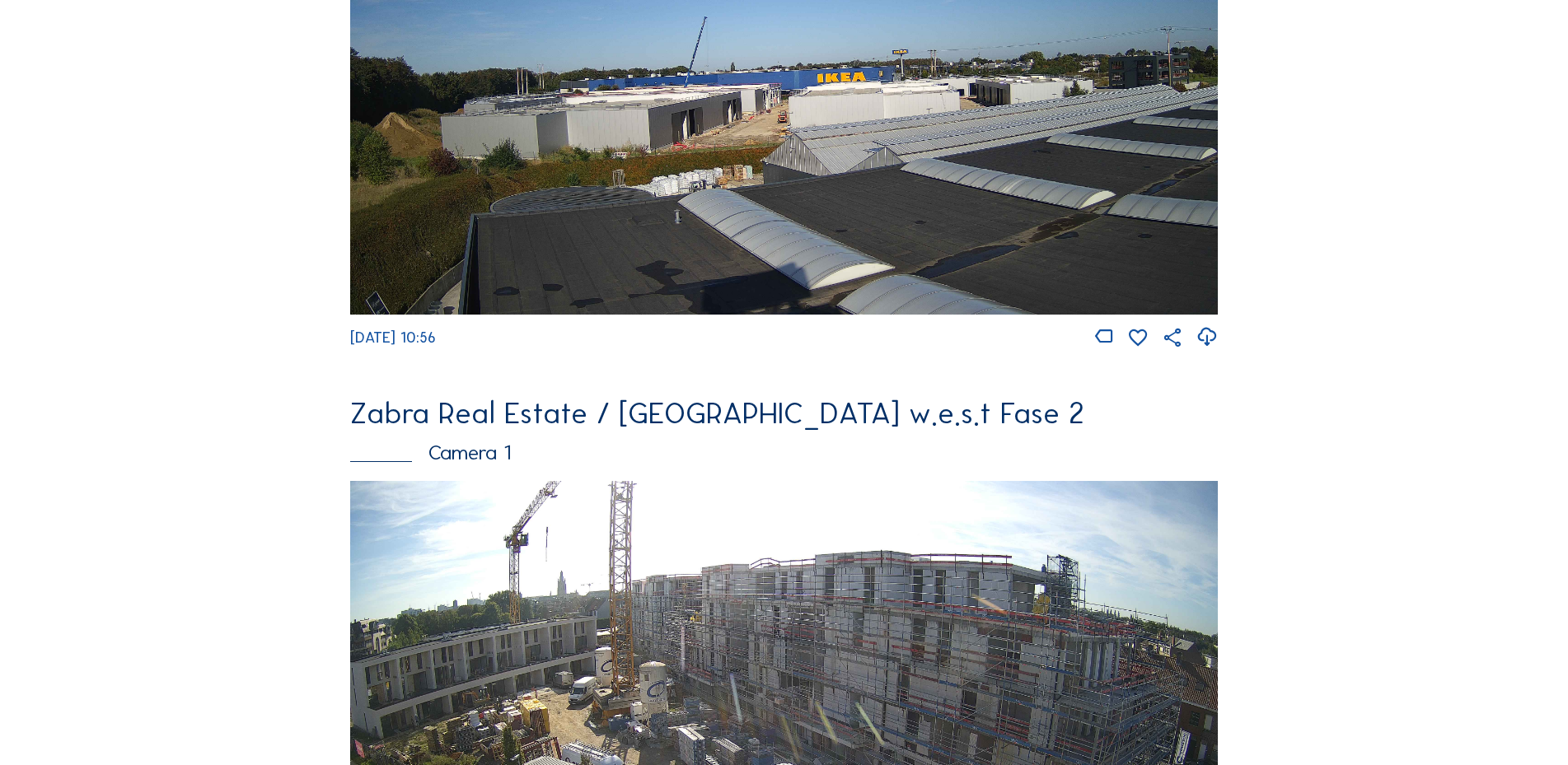
scroll to position [1538, 0]
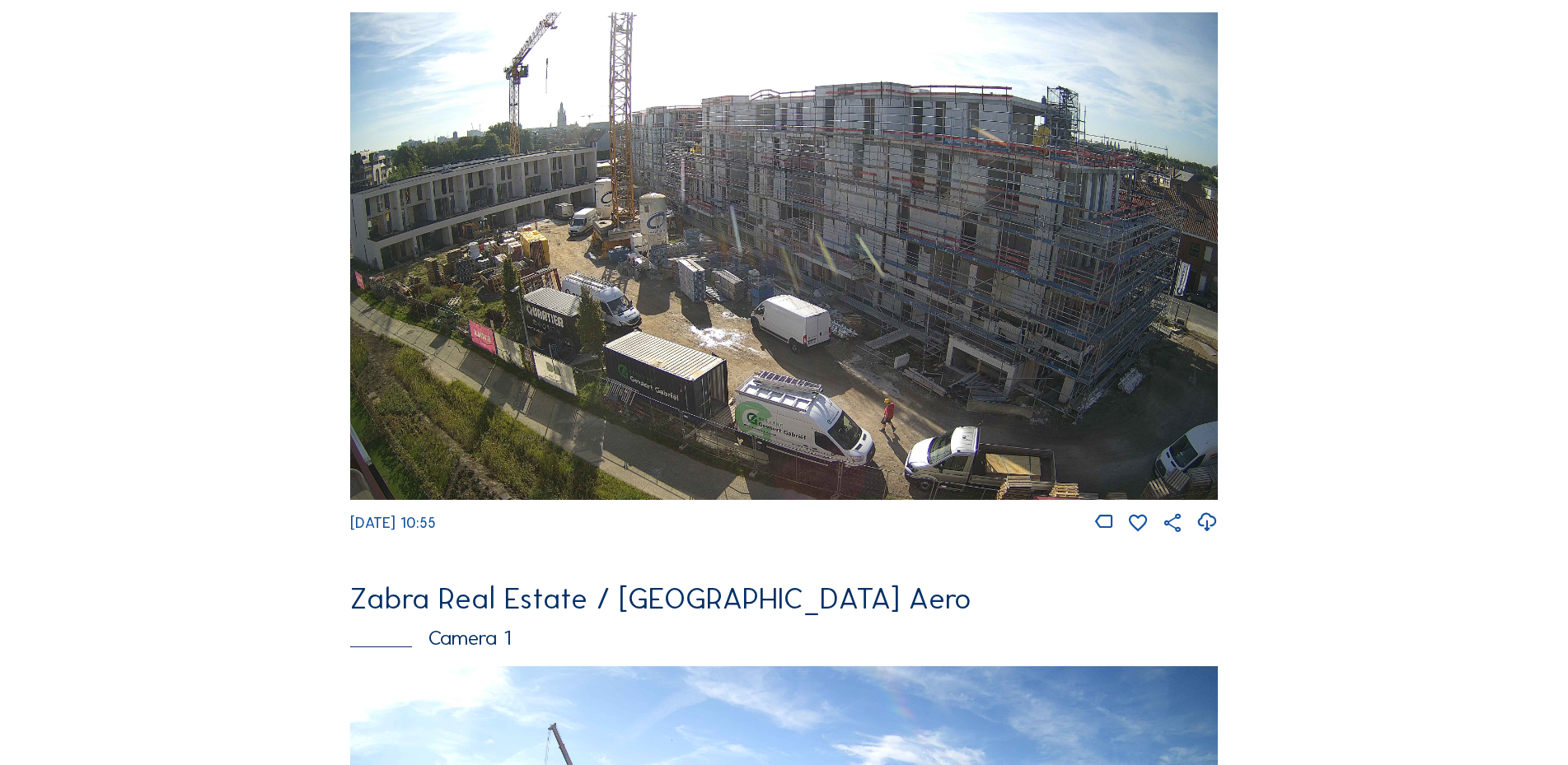
click at [684, 312] on img at bounding box center [783, 256] width 866 height 488
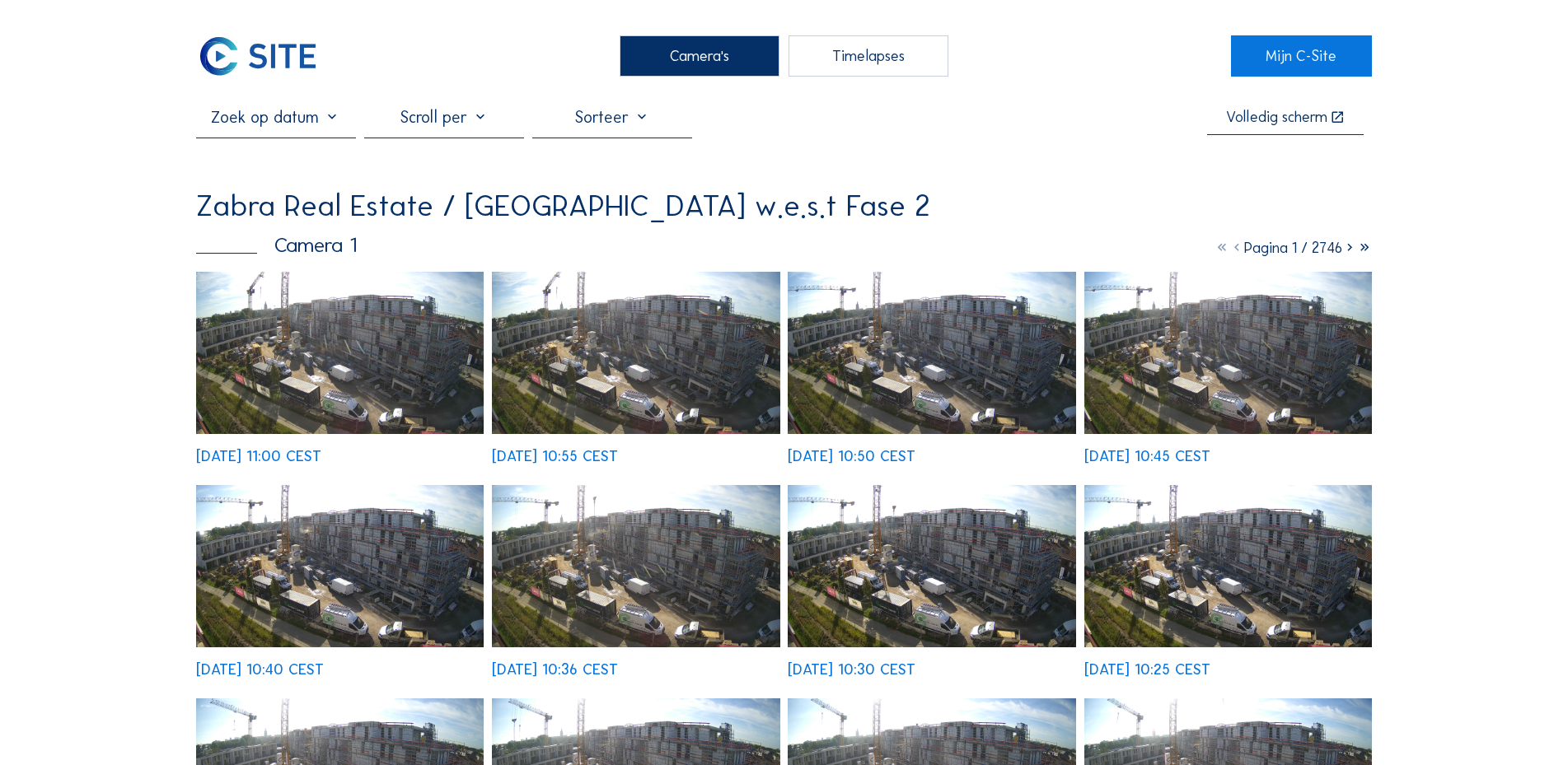
click at [368, 357] on img at bounding box center [340, 352] width 288 height 162
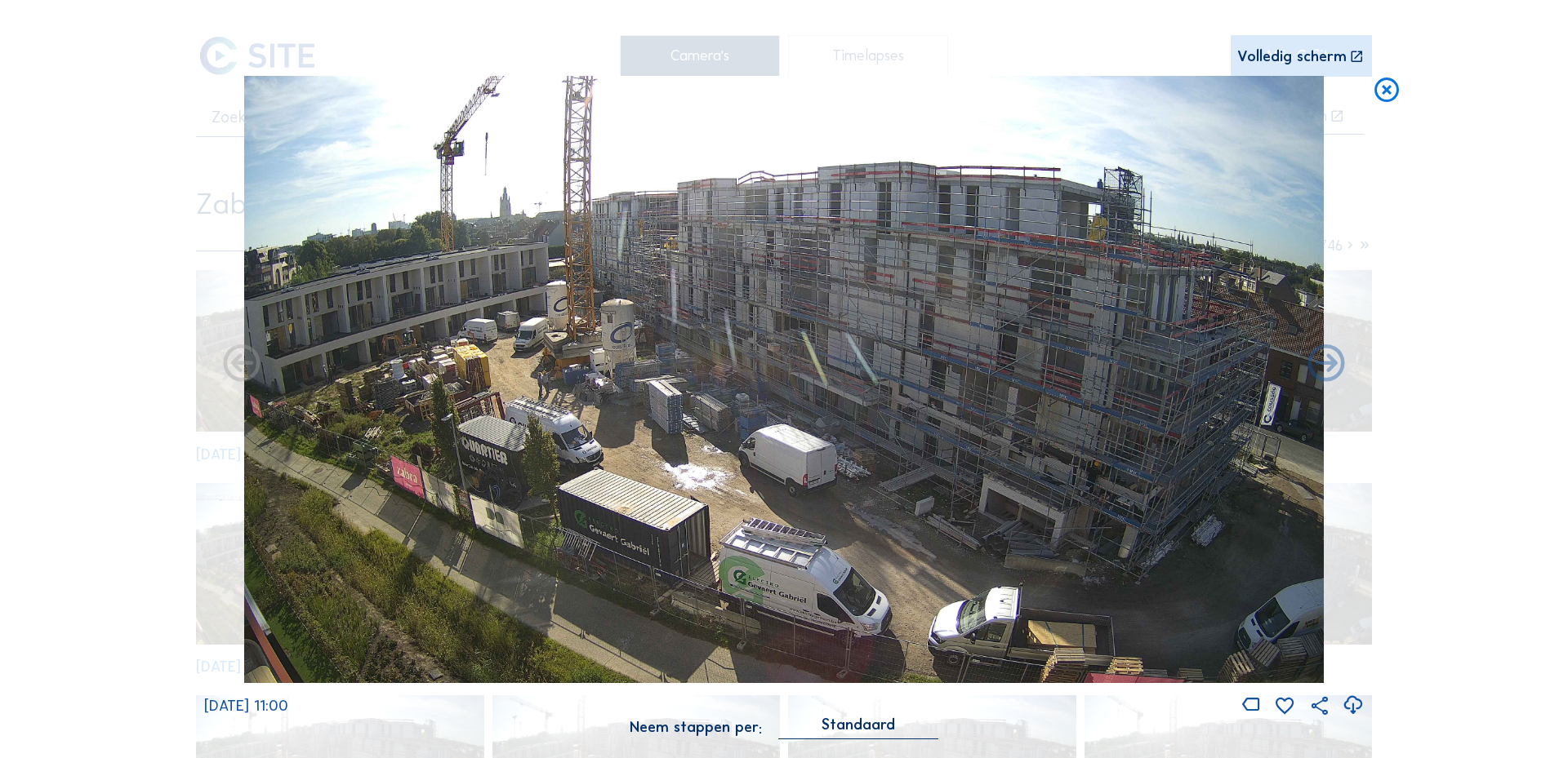
click at [129, 335] on div "Scroll om door de tijd te reizen | Druk op de 'Alt'-knop + scroll om te Zoomen …" at bounding box center [784, 379] width 1568 height 758
click at [1376, 96] on icon at bounding box center [1387, 91] width 30 height 30
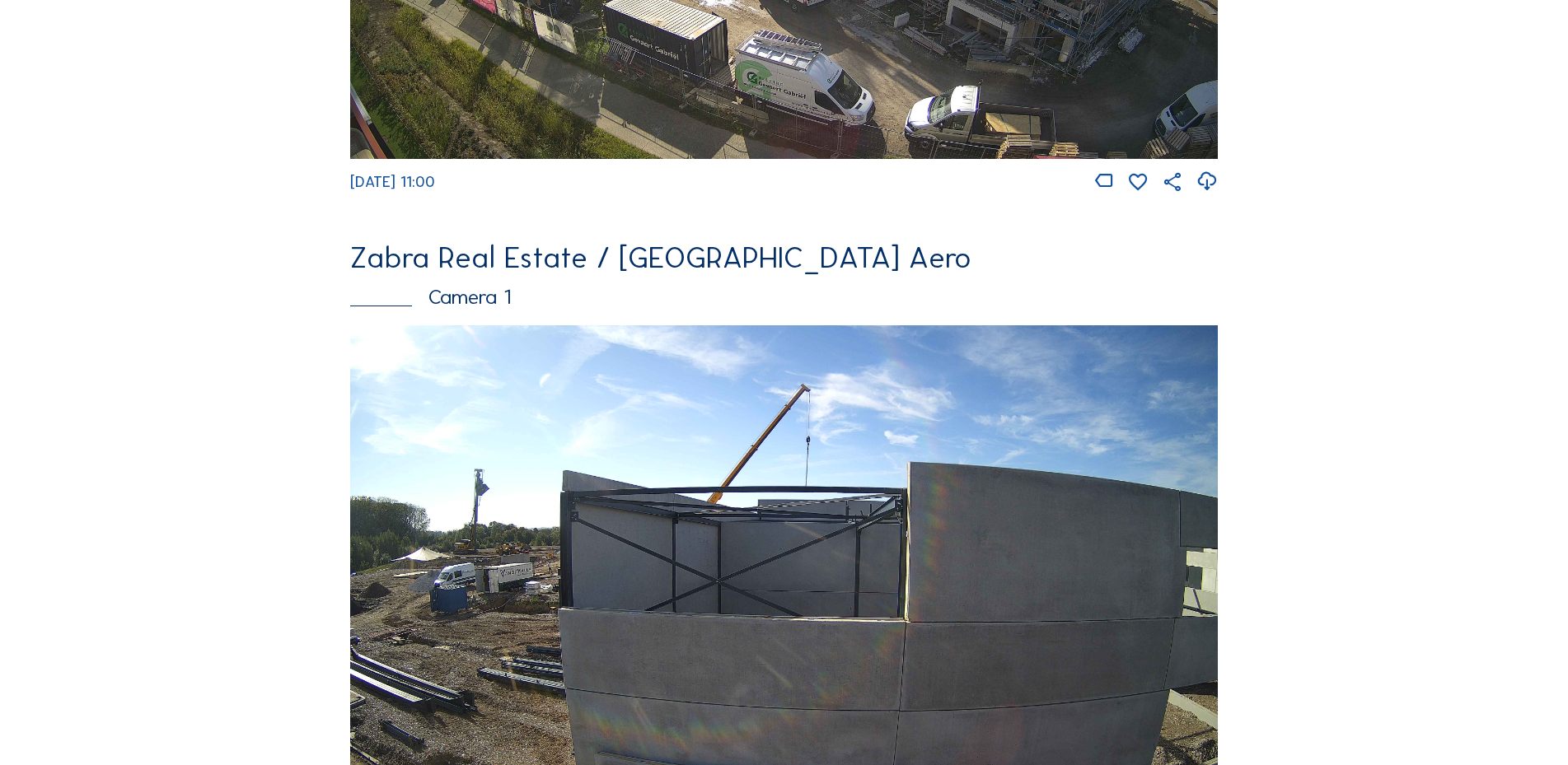
scroll to position [2071, 0]
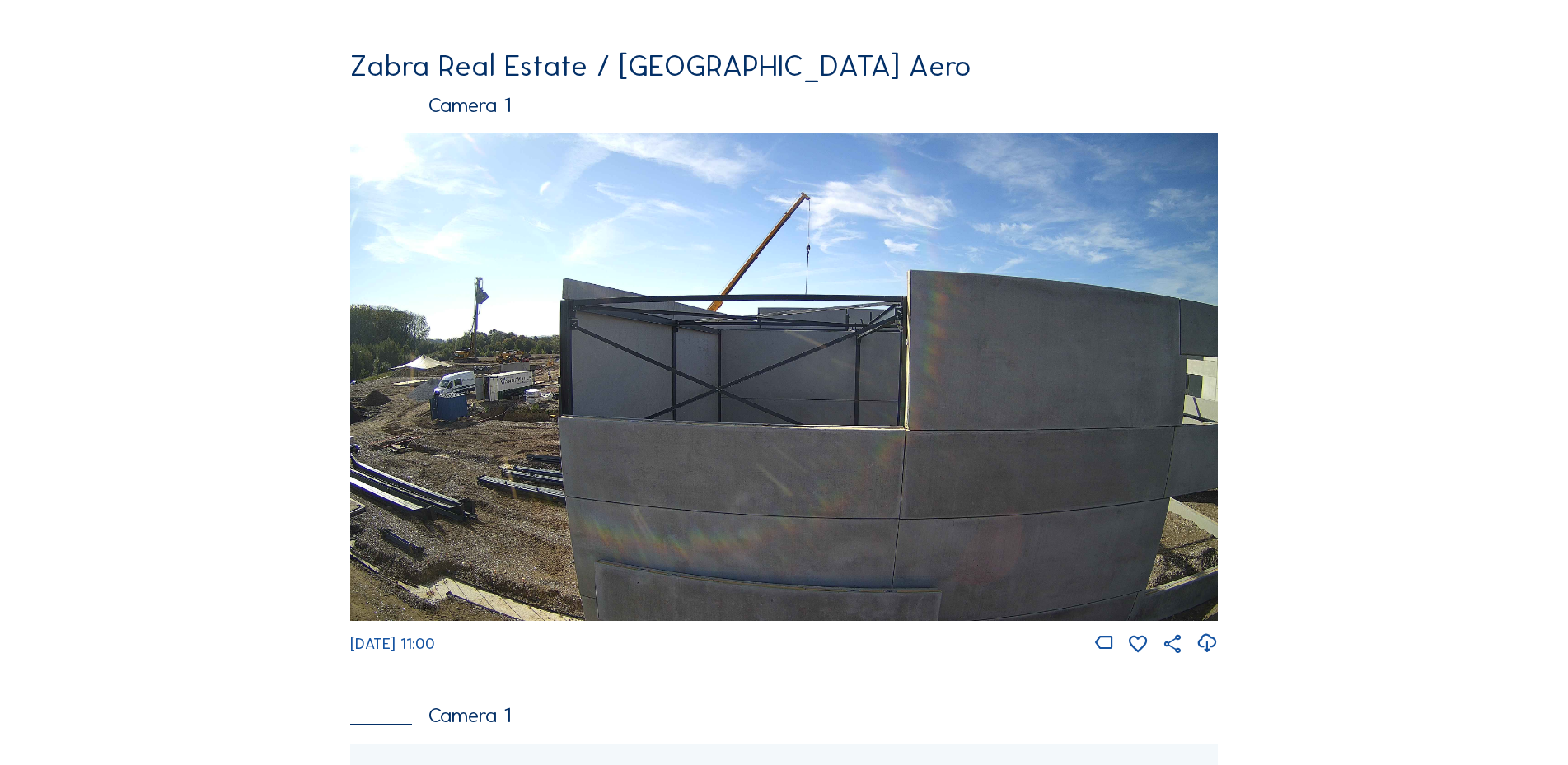
click at [712, 350] on img at bounding box center [783, 377] width 866 height 488
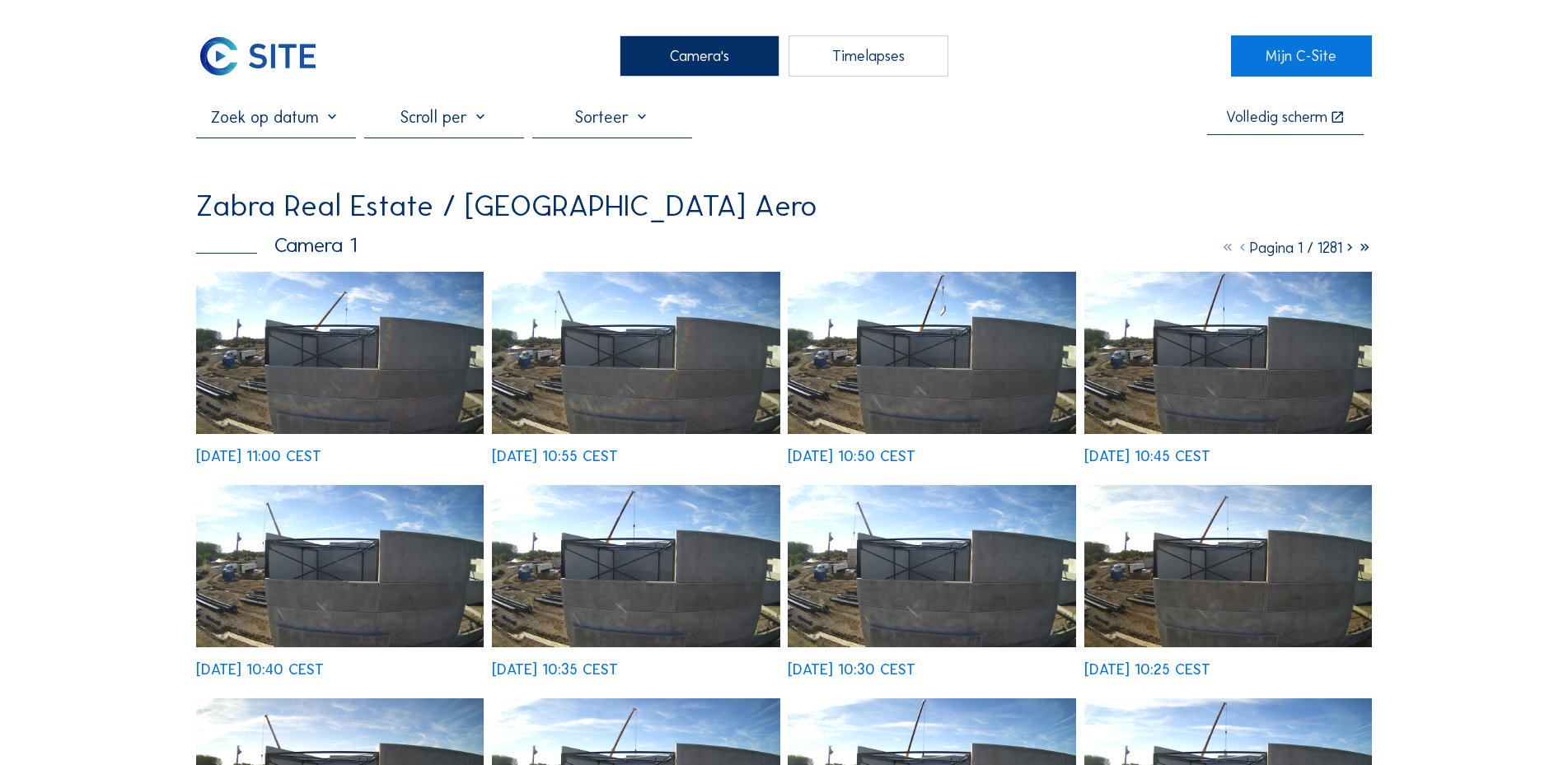
click at [388, 360] on img at bounding box center [340, 352] width 288 height 162
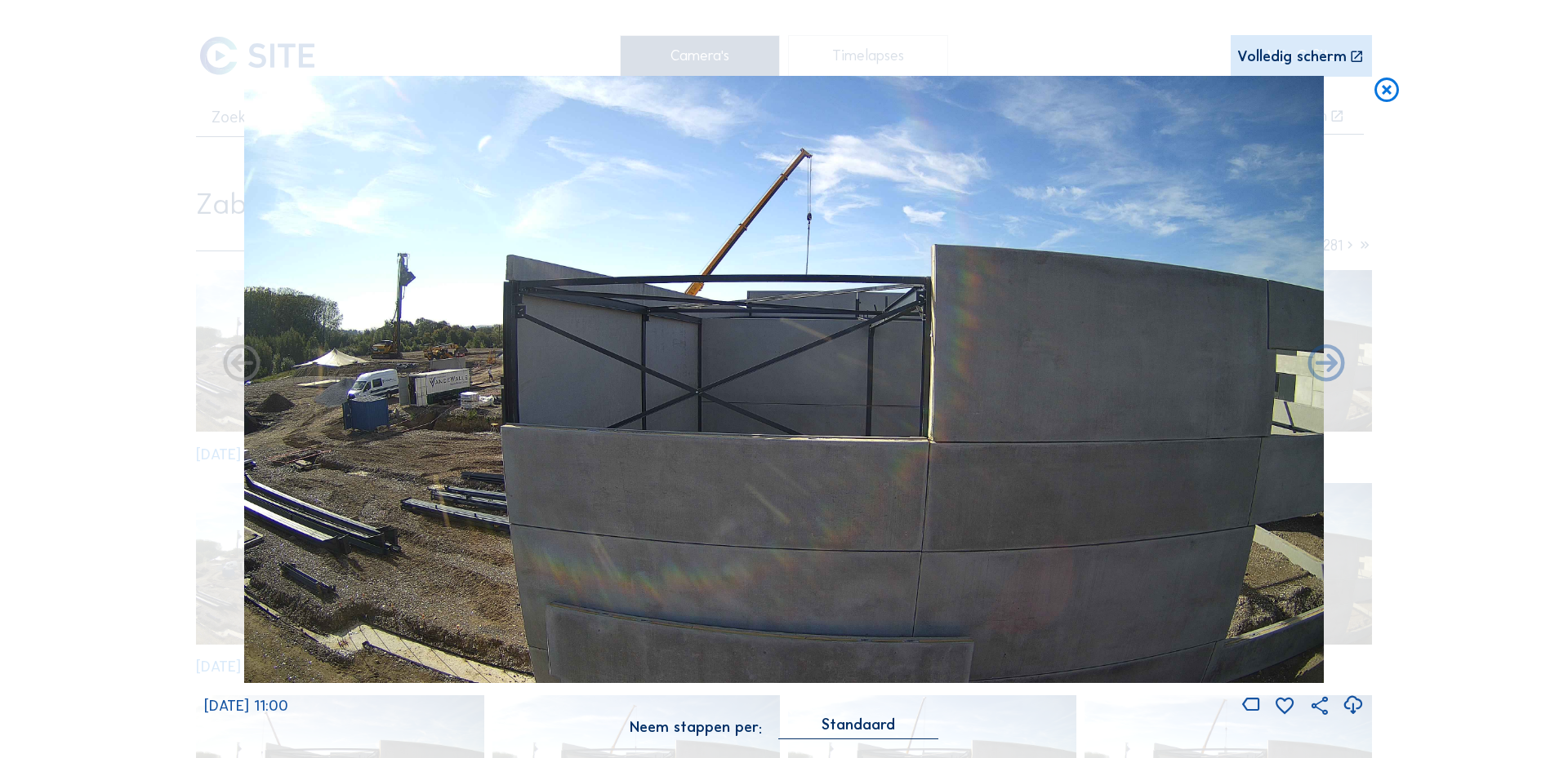
click at [1388, 96] on icon at bounding box center [1387, 91] width 30 height 30
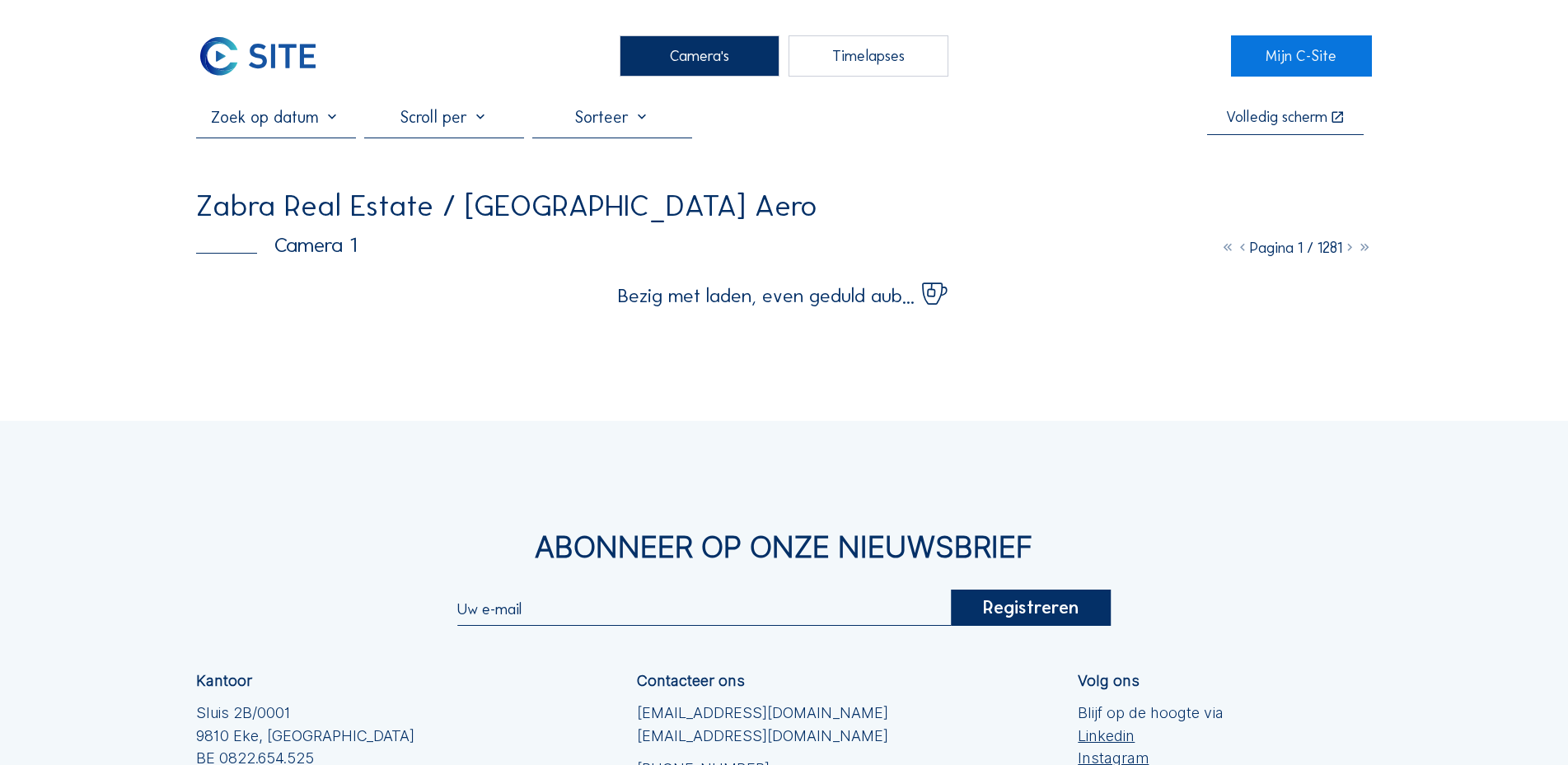
click at [227, 49] on img at bounding box center [258, 56] width 123 height 42
